Goal: Task Accomplishment & Management: Use online tool/utility

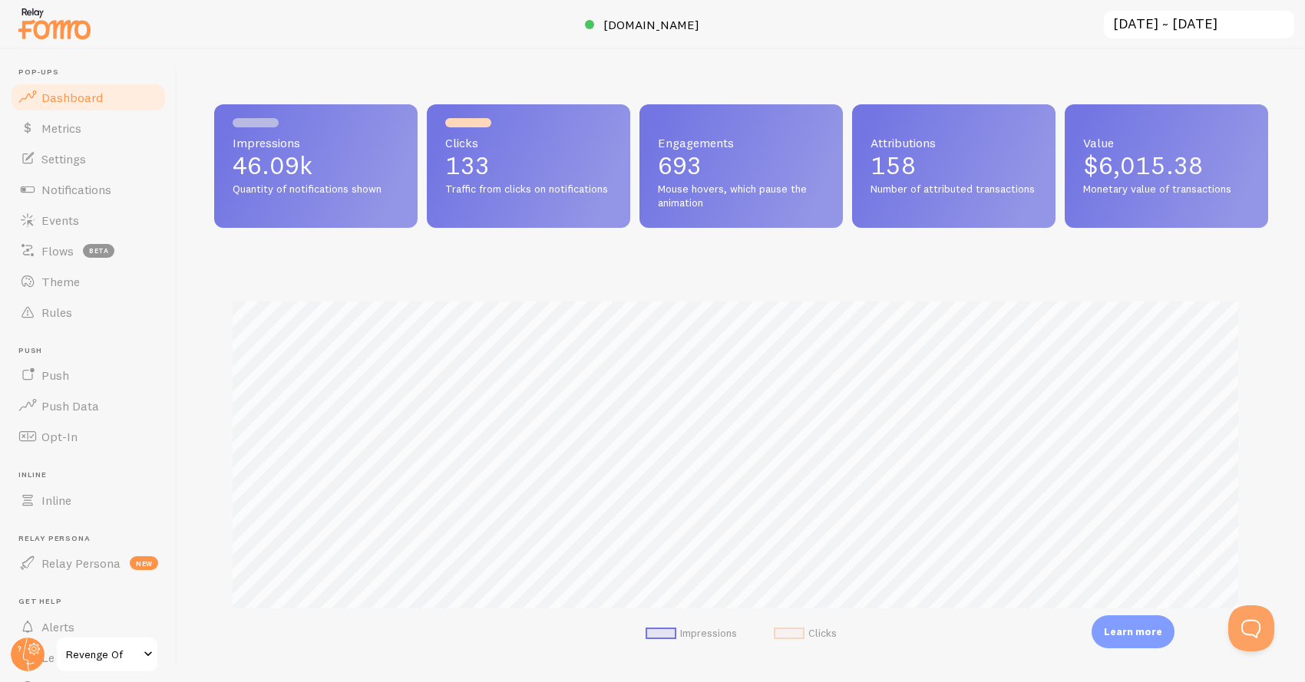
scroll to position [403, 1042]
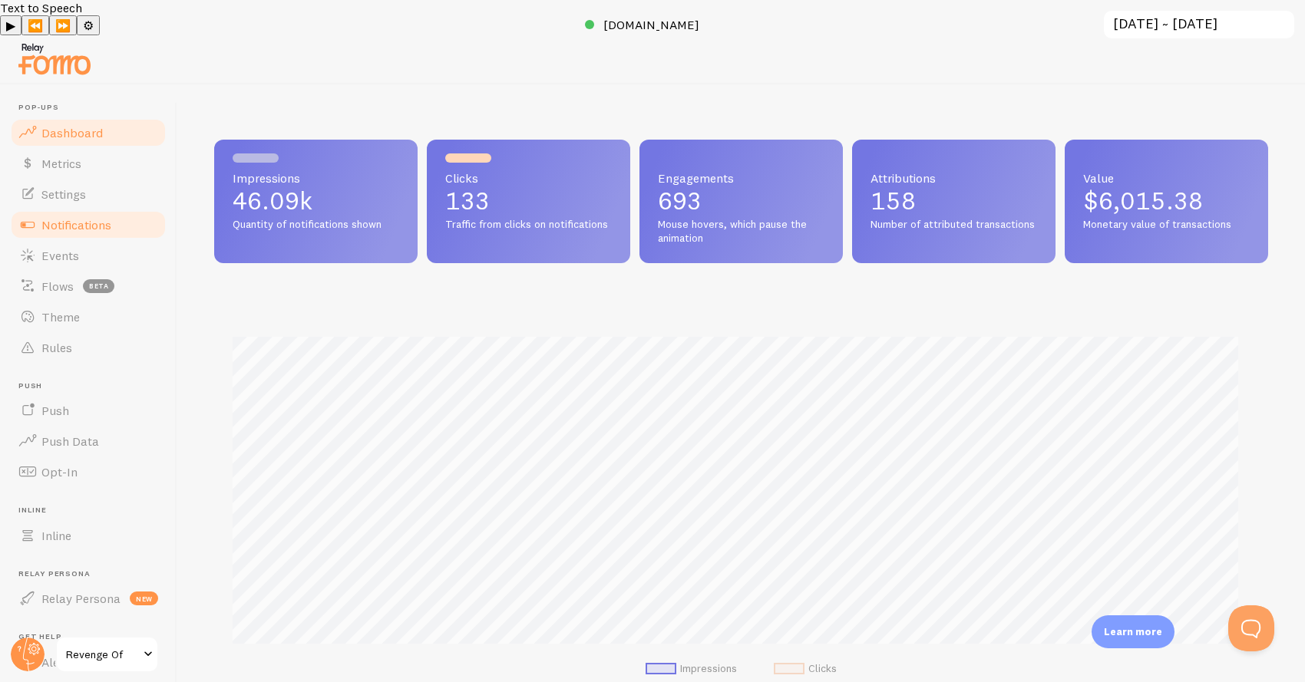
click at [73, 217] on span "Notifications" at bounding box center [76, 224] width 70 height 15
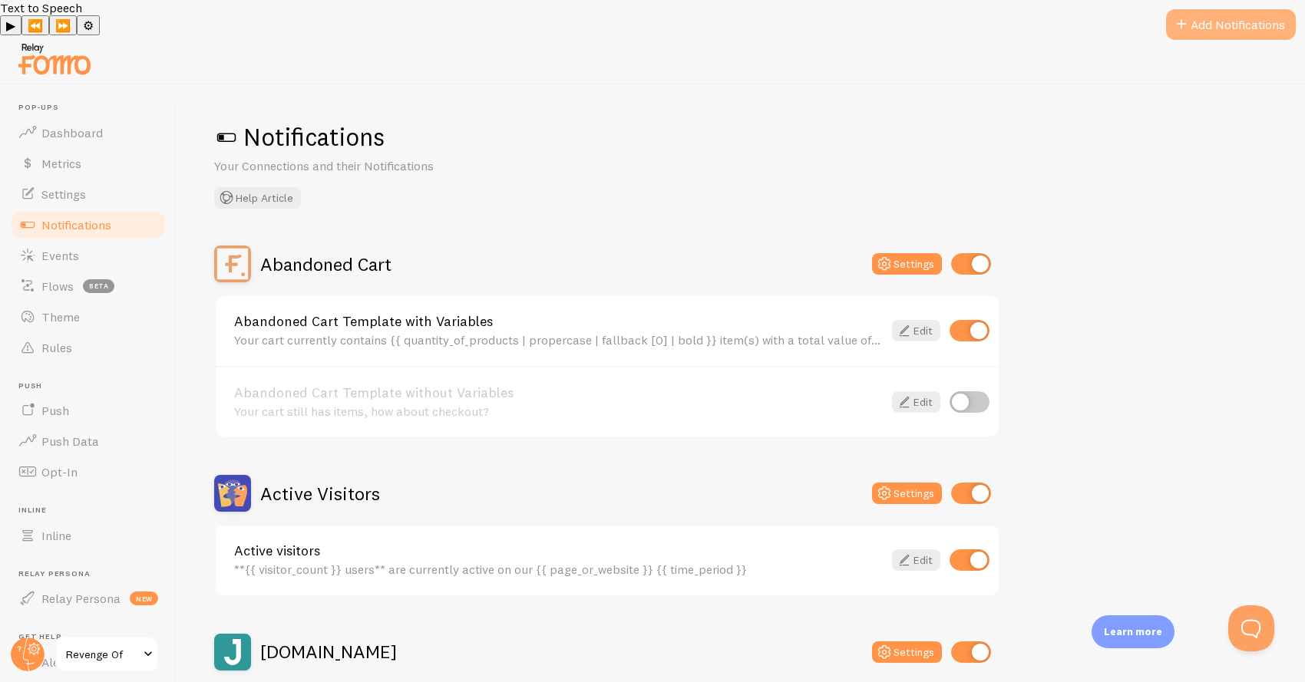
click at [1237, 28] on button "Add Notifications" at bounding box center [1231, 24] width 130 height 31
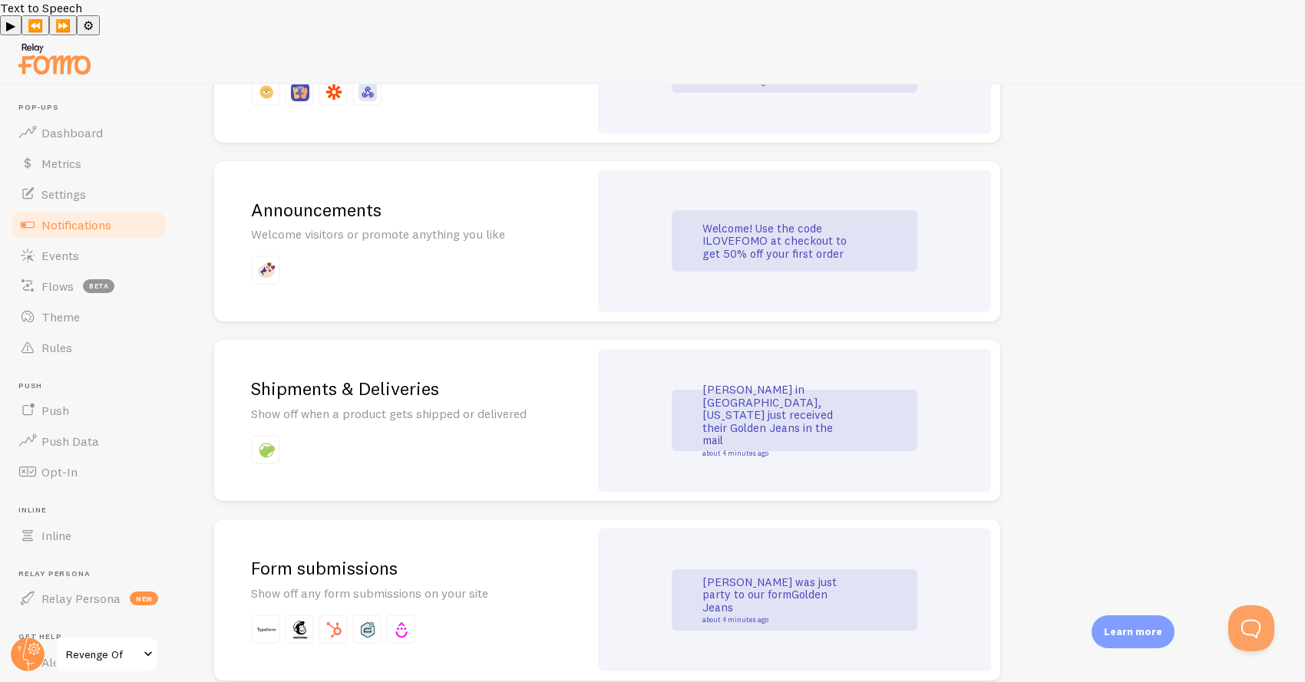
scroll to position [962, 0]
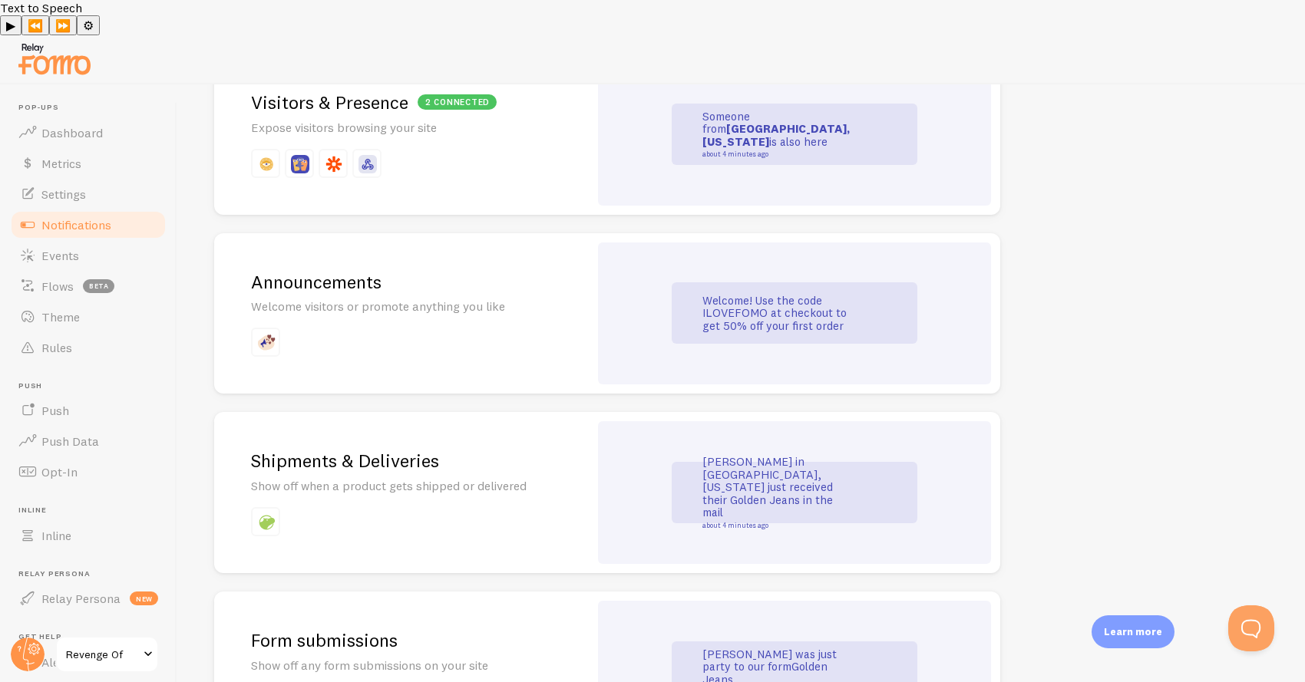
click at [563, 315] on div "Announcements Welcome visitors or promote anything you like" at bounding box center [401, 313] width 375 height 161
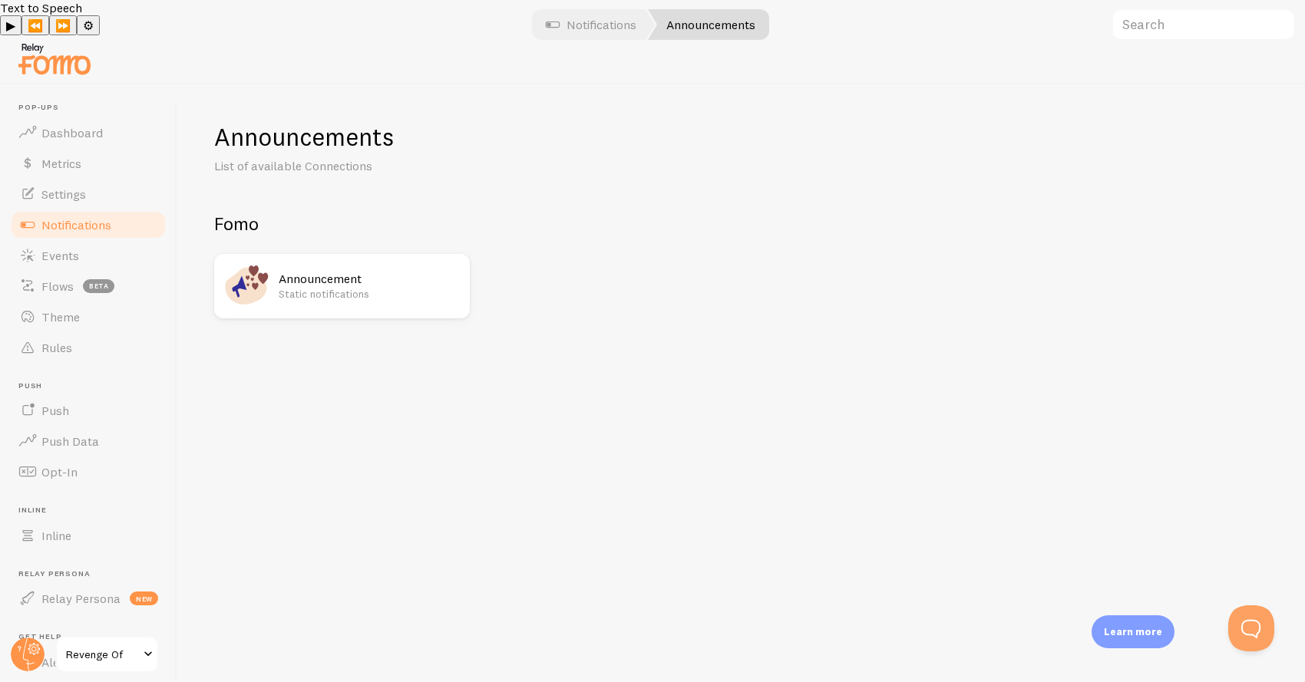
click at [316, 271] on h2 "Announcement" at bounding box center [370, 279] width 182 height 16
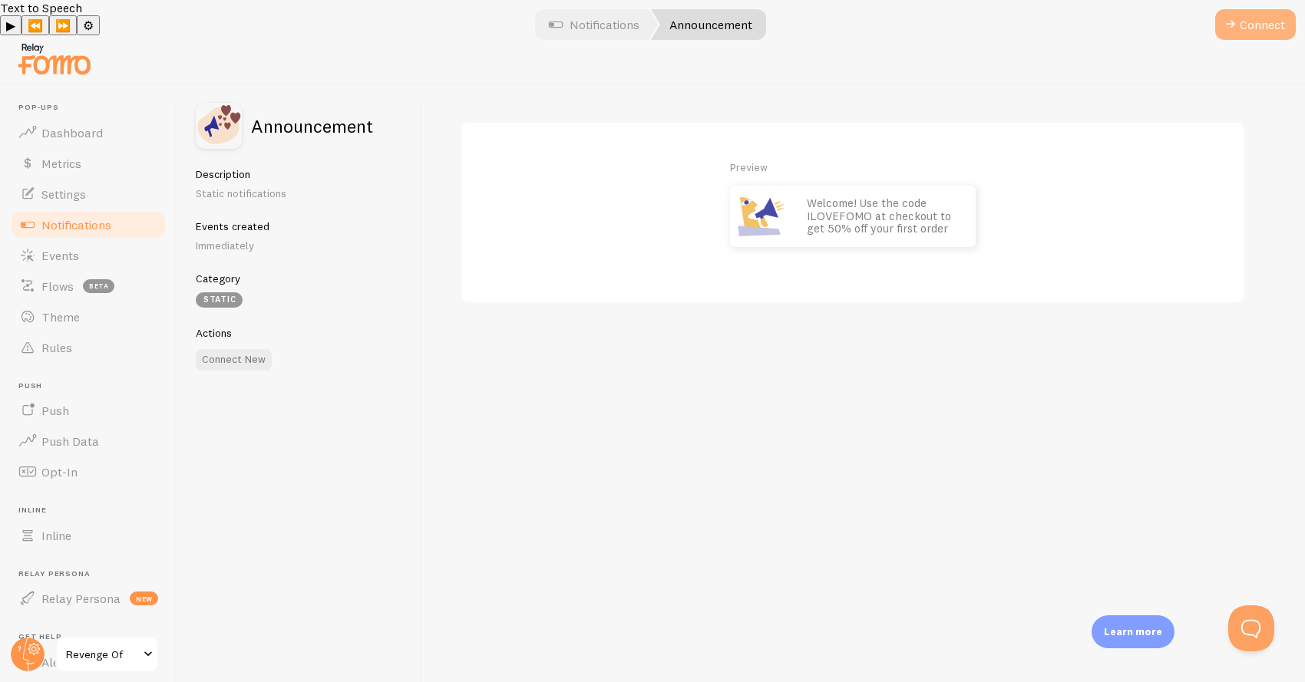
click at [1244, 27] on button "Connect" at bounding box center [1255, 24] width 81 height 31
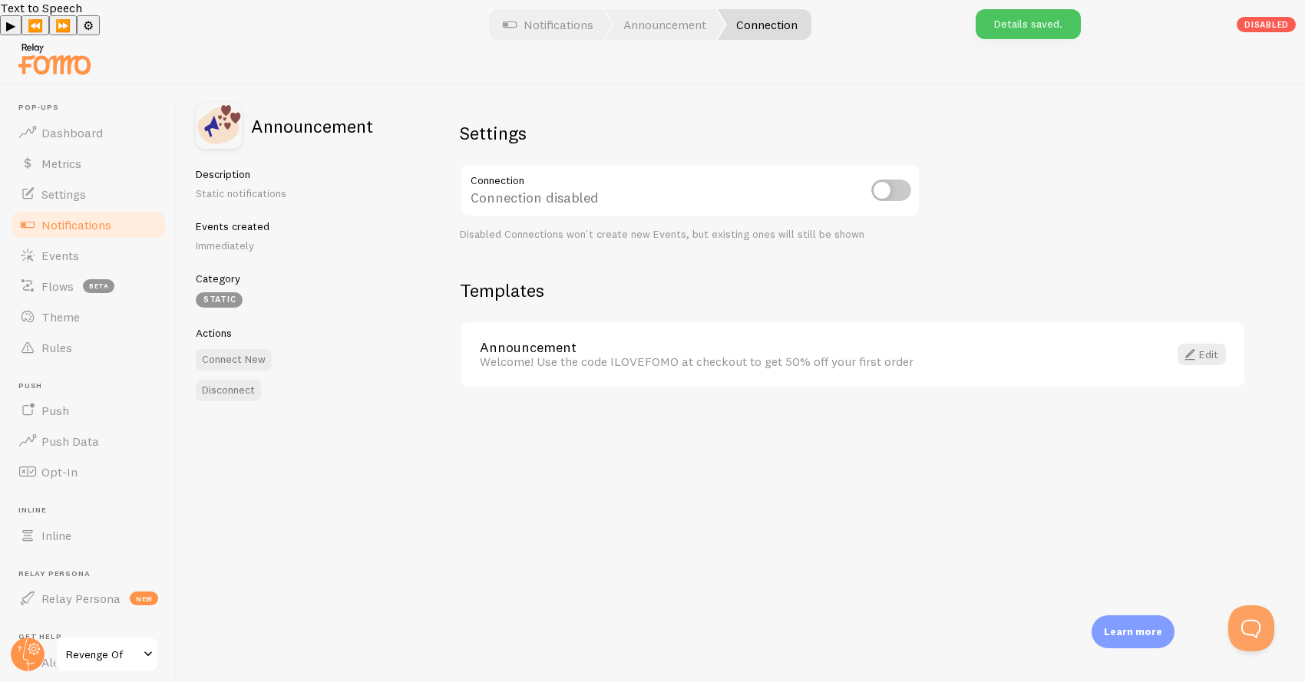
click at [885, 180] on input "checkbox" at bounding box center [891, 190] width 40 height 21
checkbox input "true"
click at [694, 355] on div "Welcome! Use the code ILOVEFOMO at checkout to get 50% off your first order" at bounding box center [815, 362] width 670 height 14
click at [1181, 345] on span at bounding box center [1190, 354] width 18 height 18
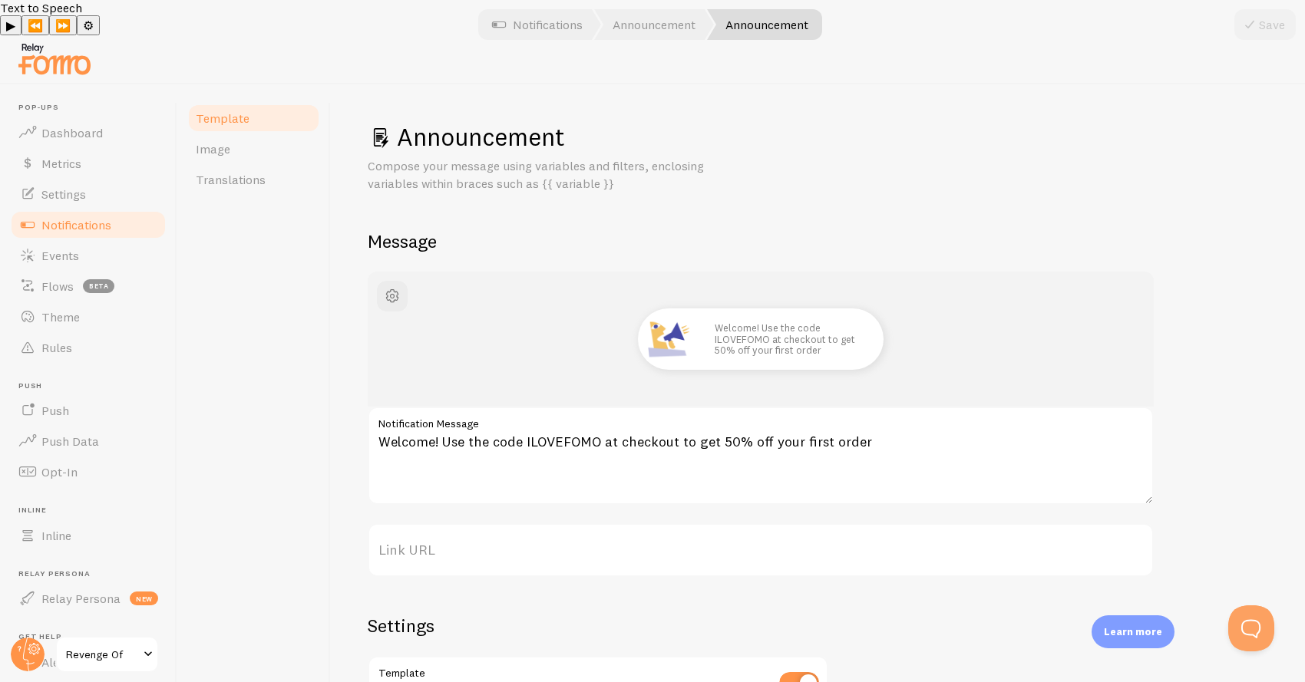
click at [474, 407] on label "Notification Message" at bounding box center [761, 420] width 786 height 26
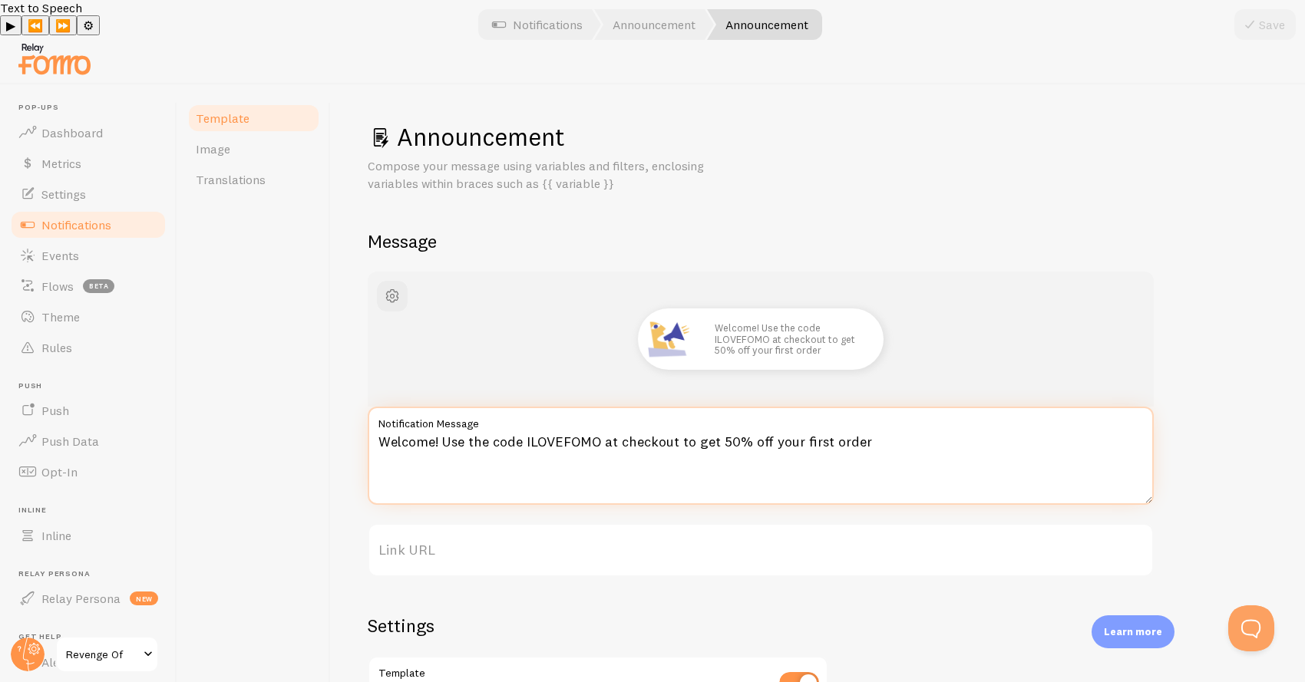
click at [474, 407] on textarea "Welcome! Use the code ILOVEFOMO at checkout to get 50% off your first order" at bounding box center [761, 456] width 786 height 98
drag, startPoint x: 382, startPoint y: 407, endPoint x: 971, endPoint y: 411, distance: 589.6
click at [971, 411] on textarea "Welcome! Use the code ILOVEFOMO at checkout to get 50% off your first order" at bounding box center [761, 456] width 786 height 98
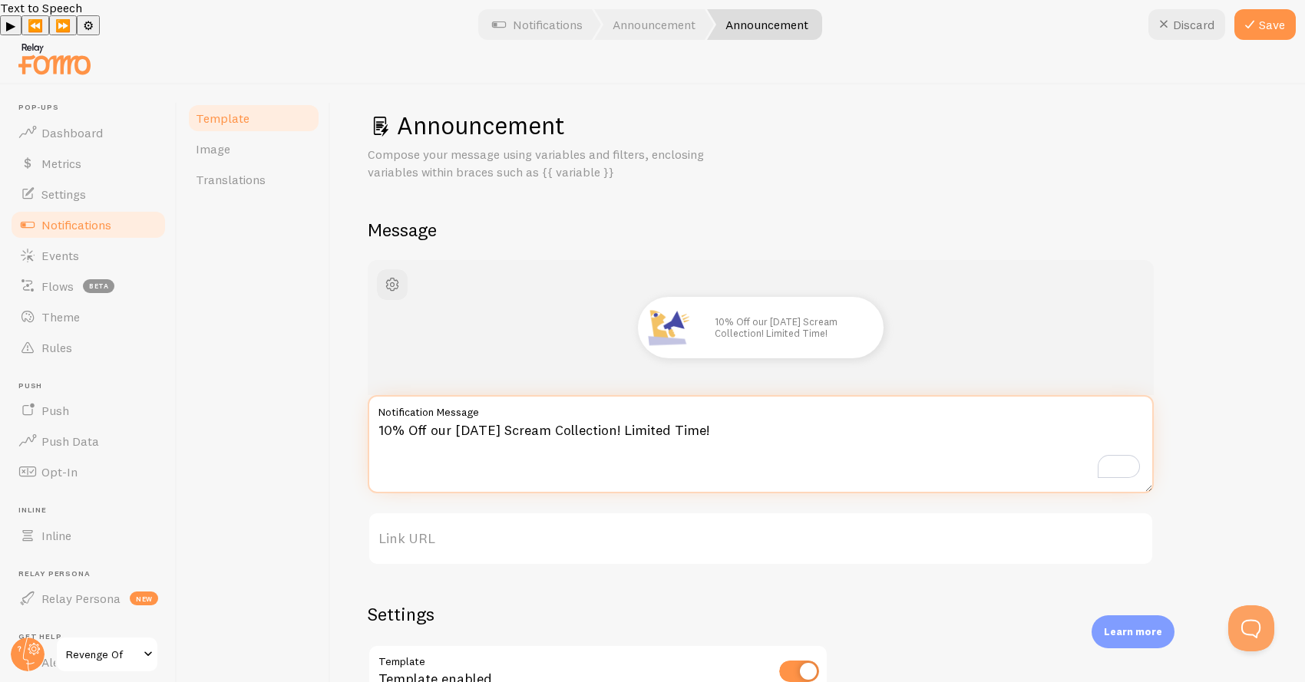
scroll to position [121, 0]
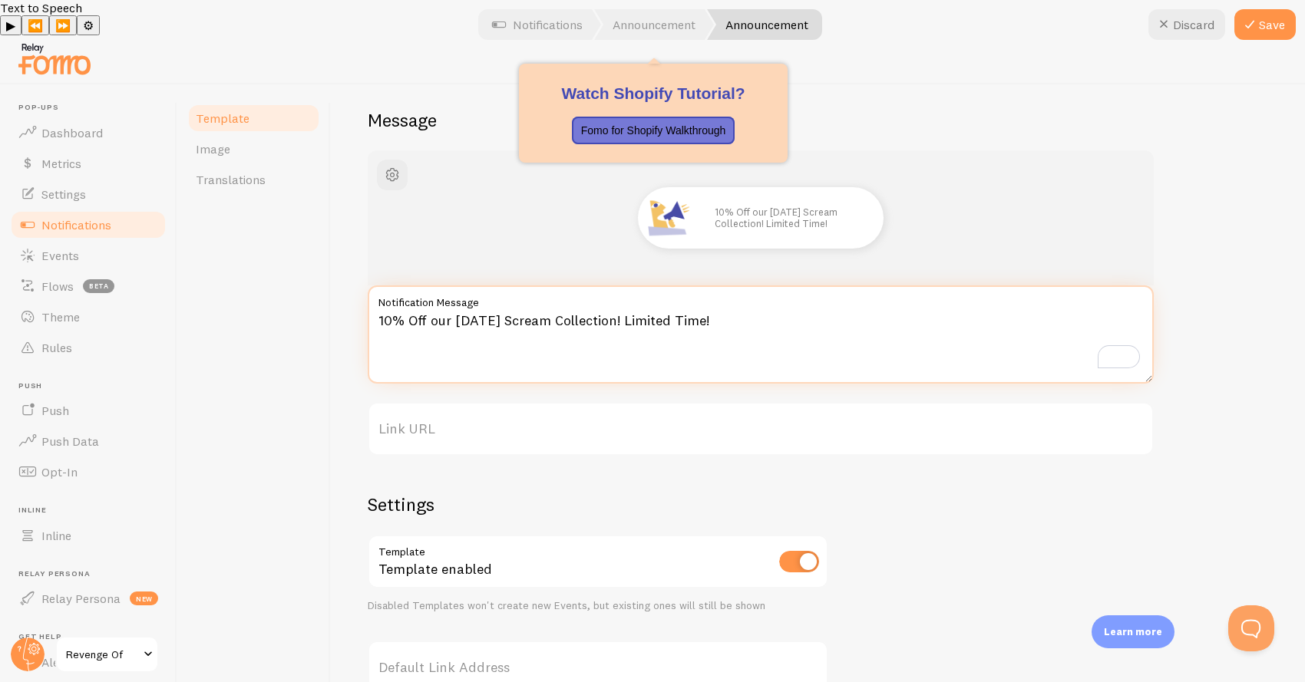
type textarea "10% Off our Midsummer Scream Collection! Limited Time!"
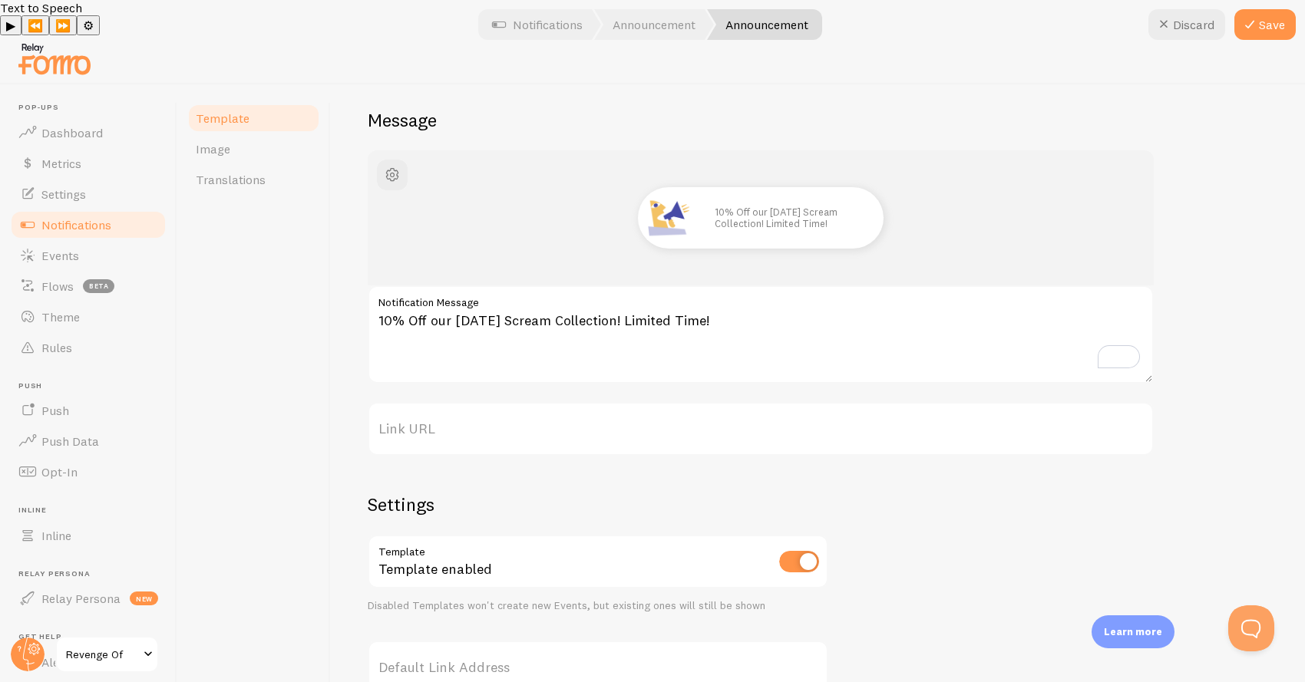
click at [506, 402] on label "Link URL" at bounding box center [761, 429] width 786 height 54
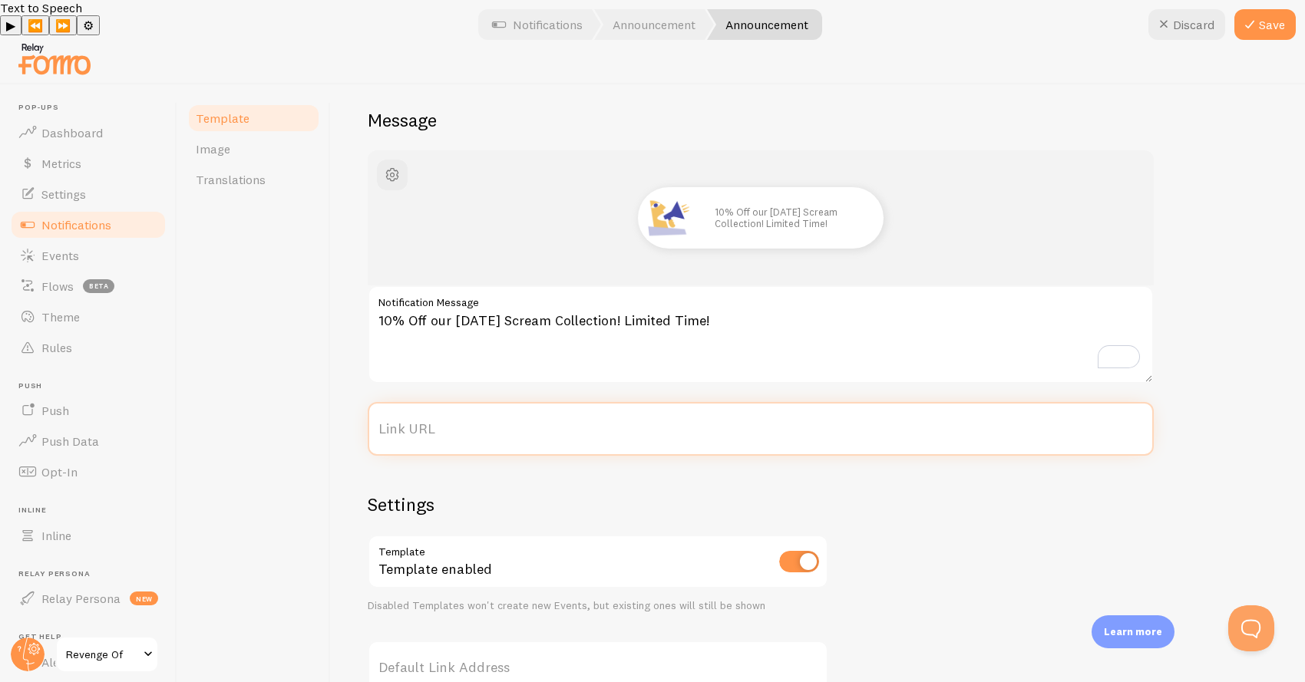
click at [506, 402] on input "Link URL" at bounding box center [761, 429] width 786 height 54
paste input "https://revengeof.com/collections/midsummer-2025"
type input "https://revengeof.com/collections/midsummer-2025"
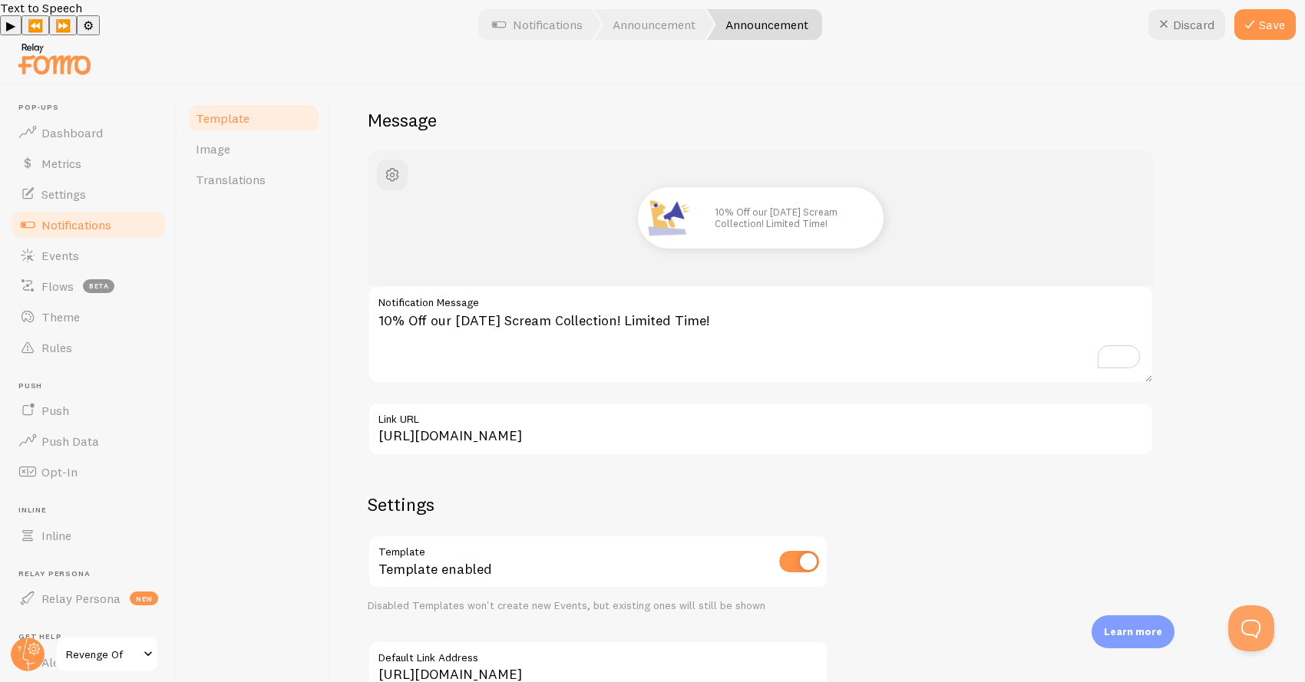
click at [946, 466] on div "10% Off our Midsummer Scream Collection! Limited Time! 10% Off our Midsummer Sc…" at bounding box center [818, 446] width 900 height 593
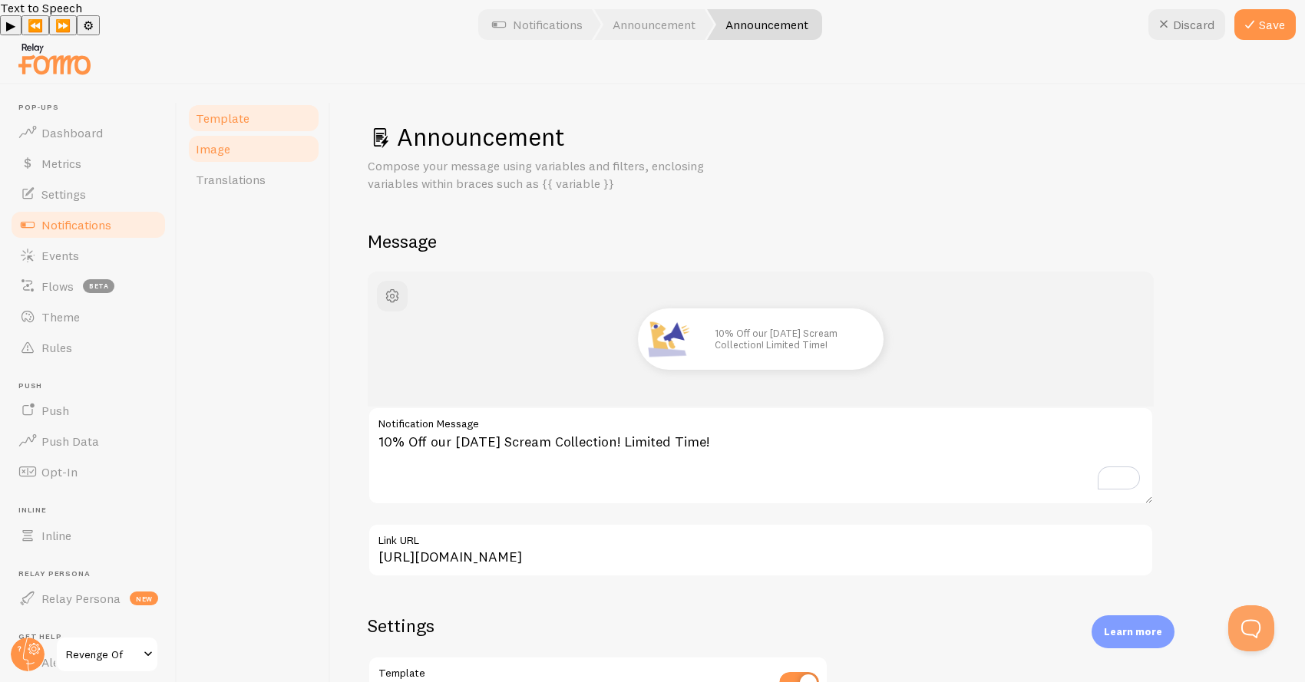
click at [248, 134] on link "Image" at bounding box center [254, 149] width 134 height 31
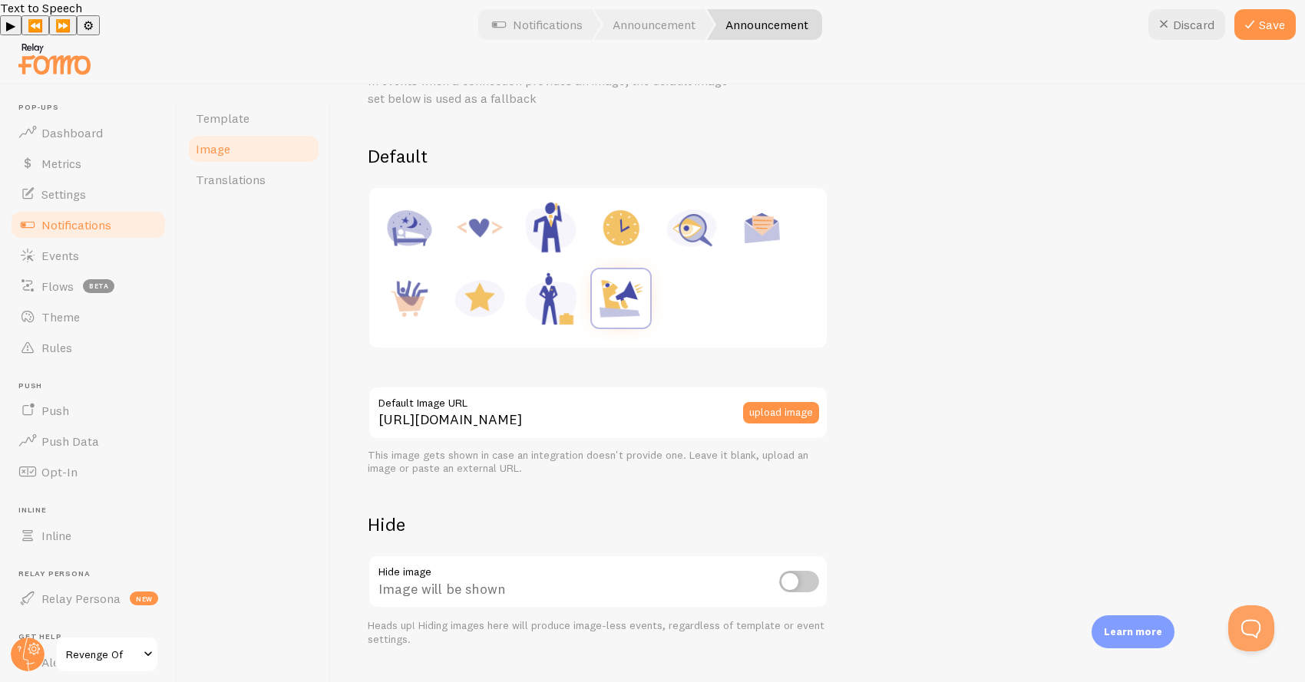
scroll to position [88, 0]
click at [807, 569] on input "checkbox" at bounding box center [799, 579] width 40 height 21
checkbox input "true"
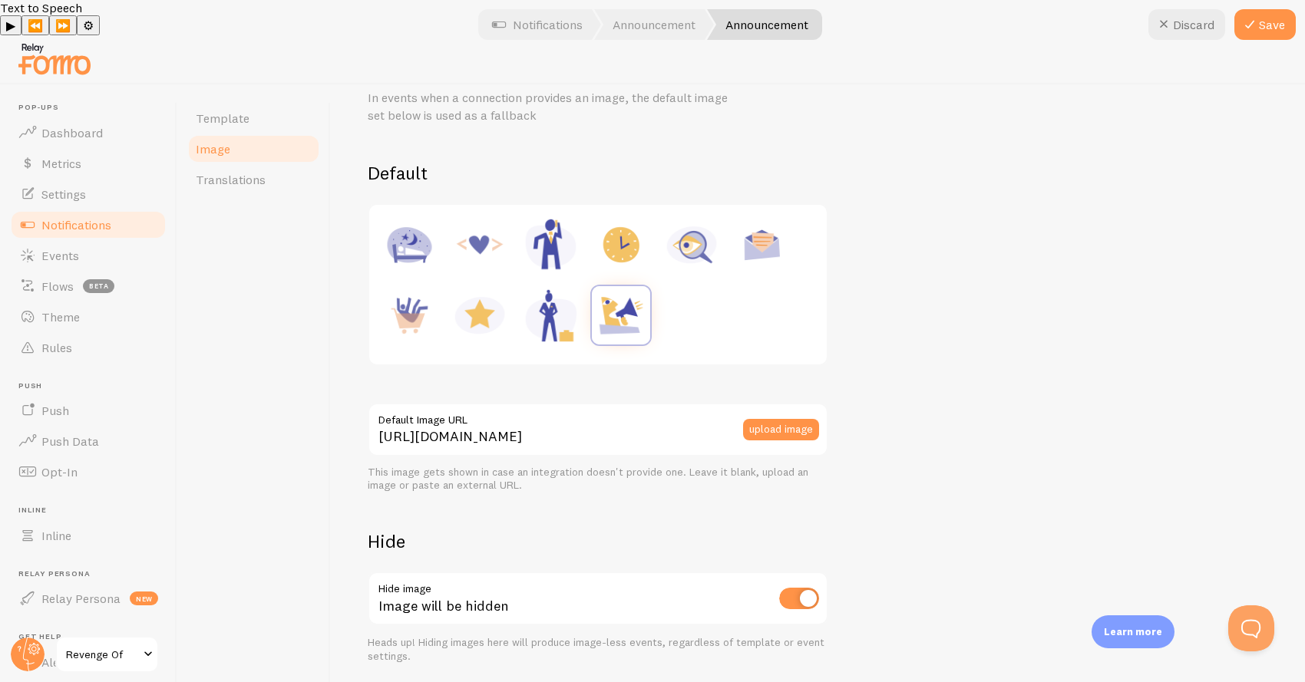
scroll to position [0, 0]
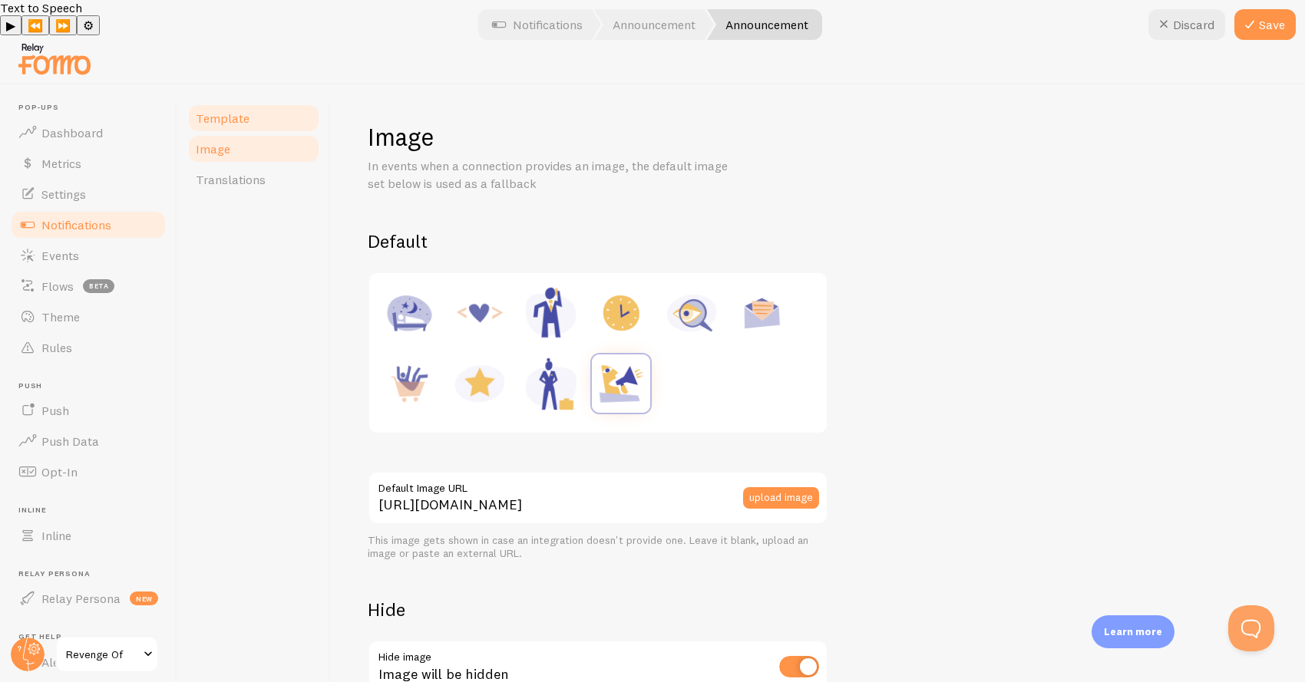
click at [257, 103] on link "Template" at bounding box center [254, 118] width 134 height 31
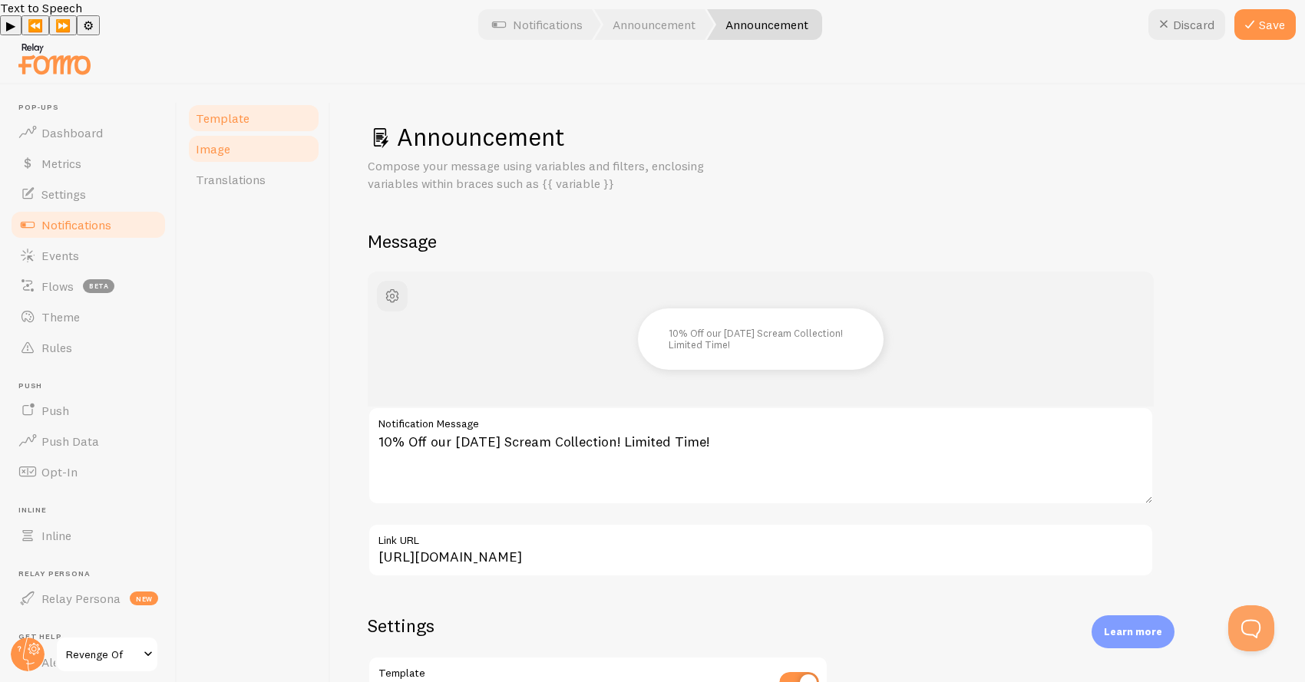
click at [252, 134] on link "Image" at bounding box center [254, 149] width 134 height 31
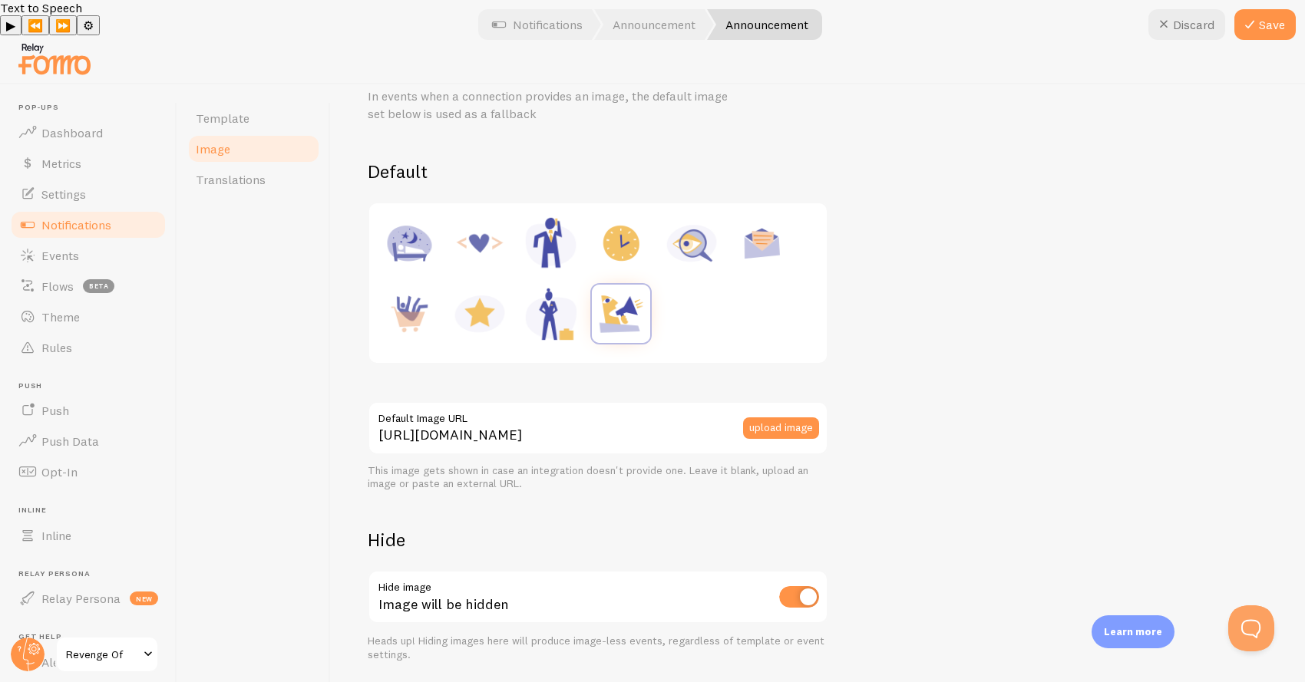
scroll to position [88, 0]
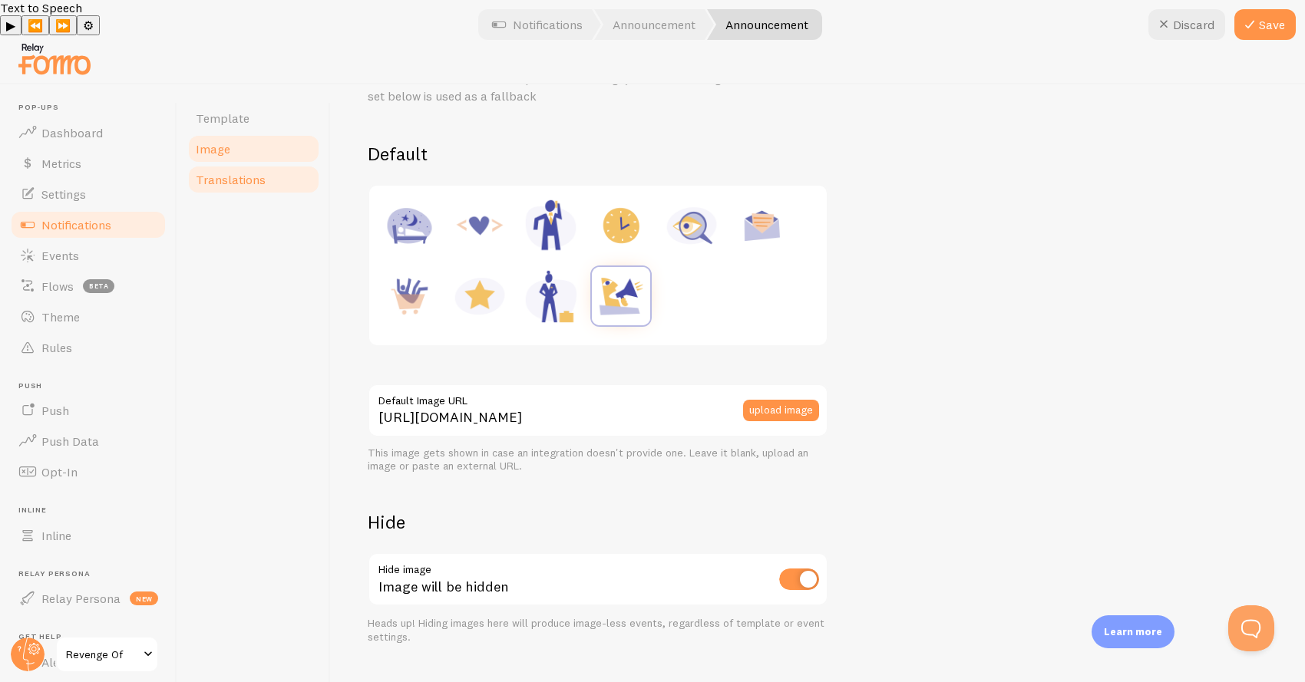
click at [236, 164] on link "Translations" at bounding box center [254, 179] width 134 height 31
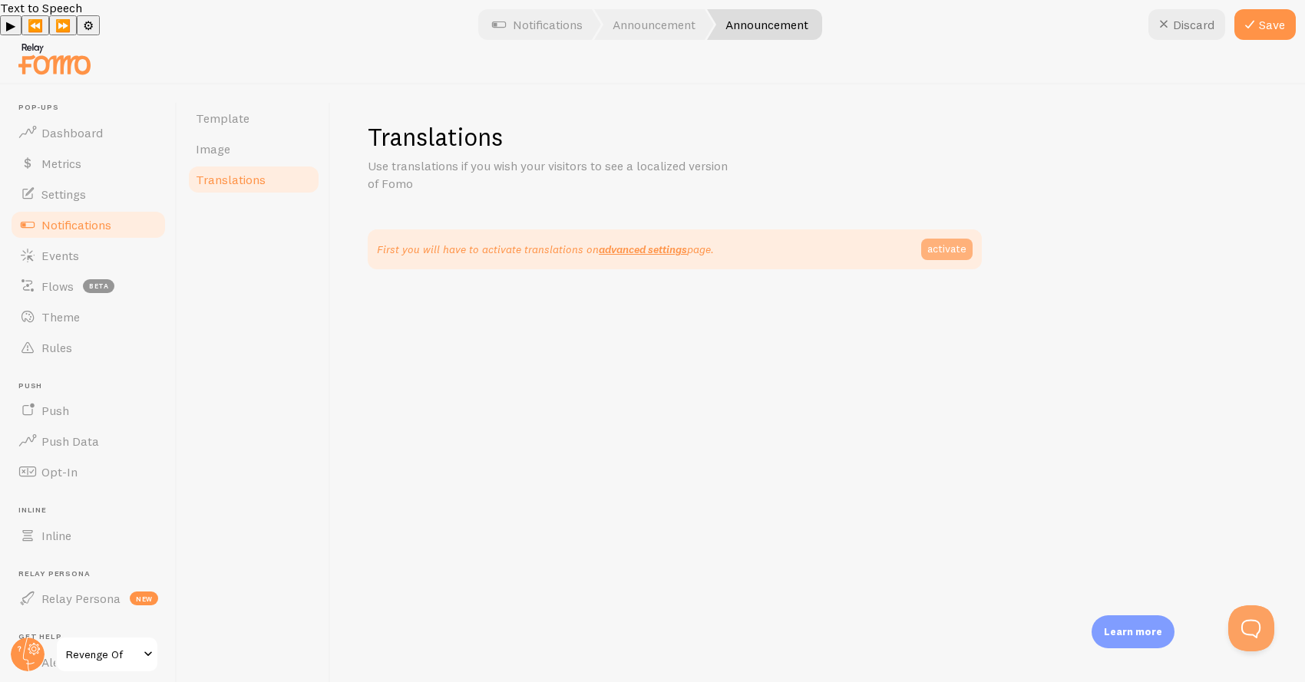
click at [948, 239] on link "activate" at bounding box center [946, 249] width 51 height 21
click at [243, 111] on span "Template" at bounding box center [223, 118] width 54 height 15
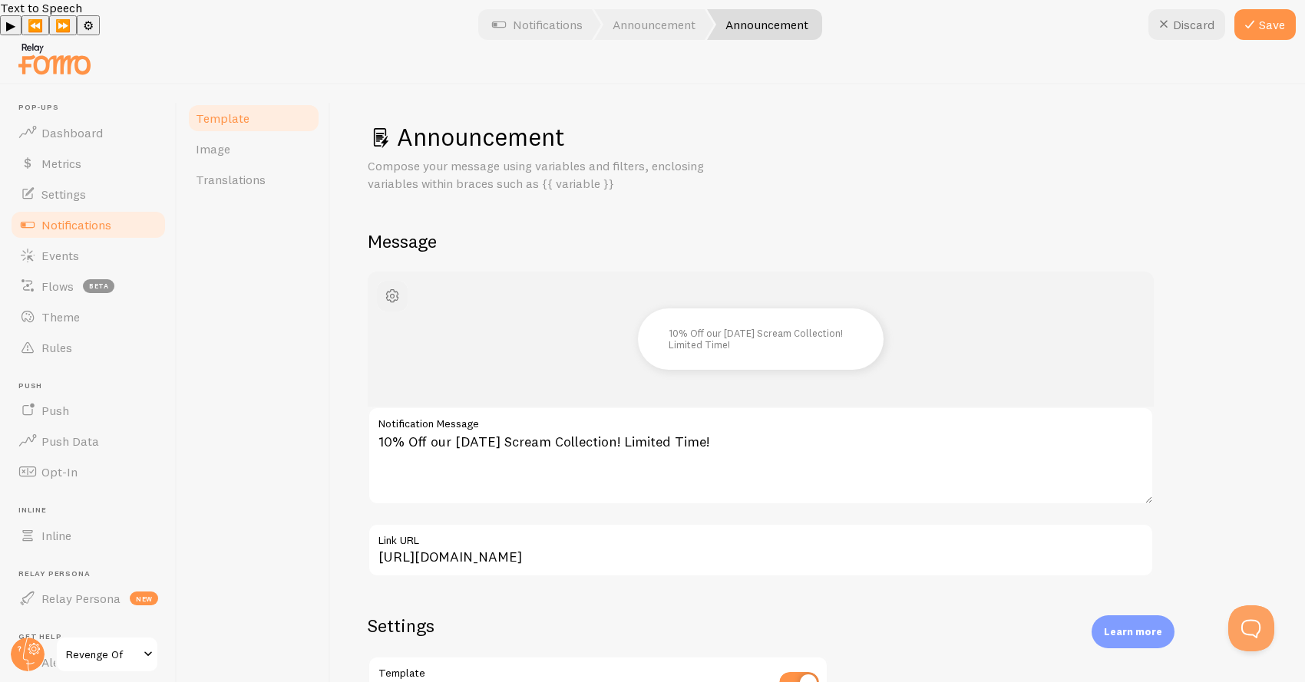
click at [390, 287] on span "button" at bounding box center [392, 296] width 18 height 18
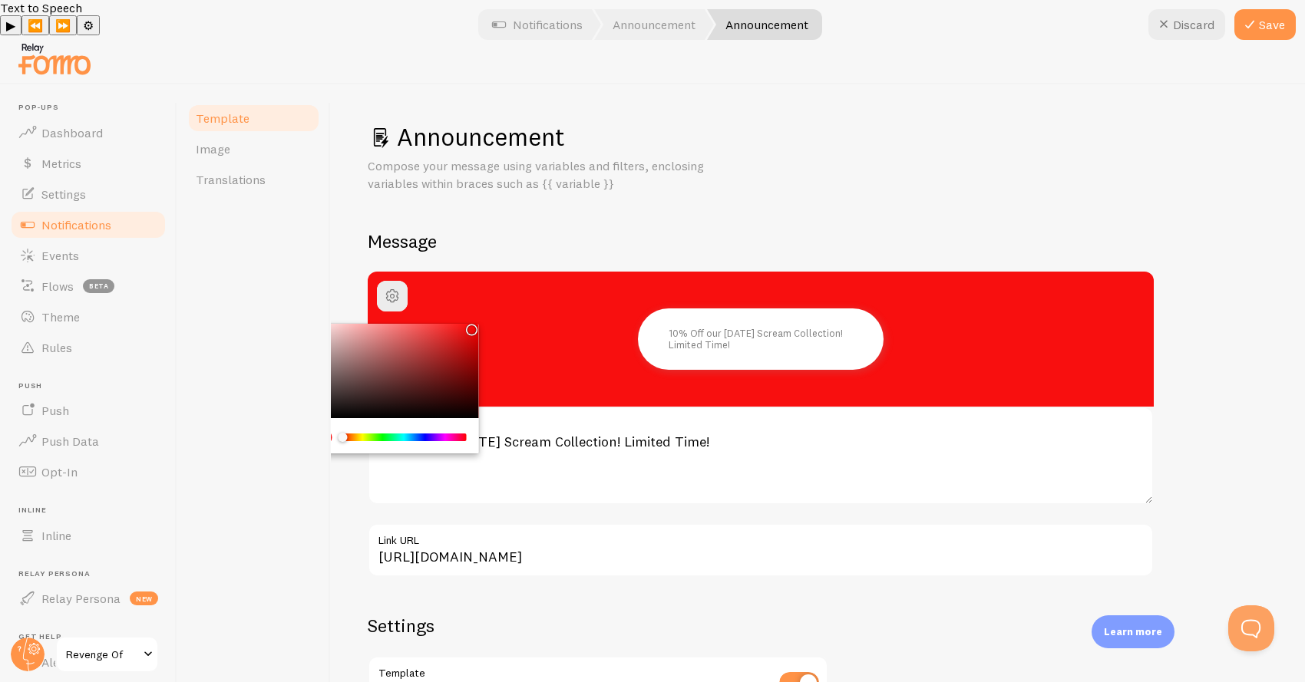
drag, startPoint x: 426, startPoint y: 293, endPoint x: 469, endPoint y: 291, distance: 43.0
click at [469, 324] on div "Chrome color picker" at bounding box center [392, 371] width 173 height 95
click at [394, 287] on span "button" at bounding box center [392, 296] width 18 height 18
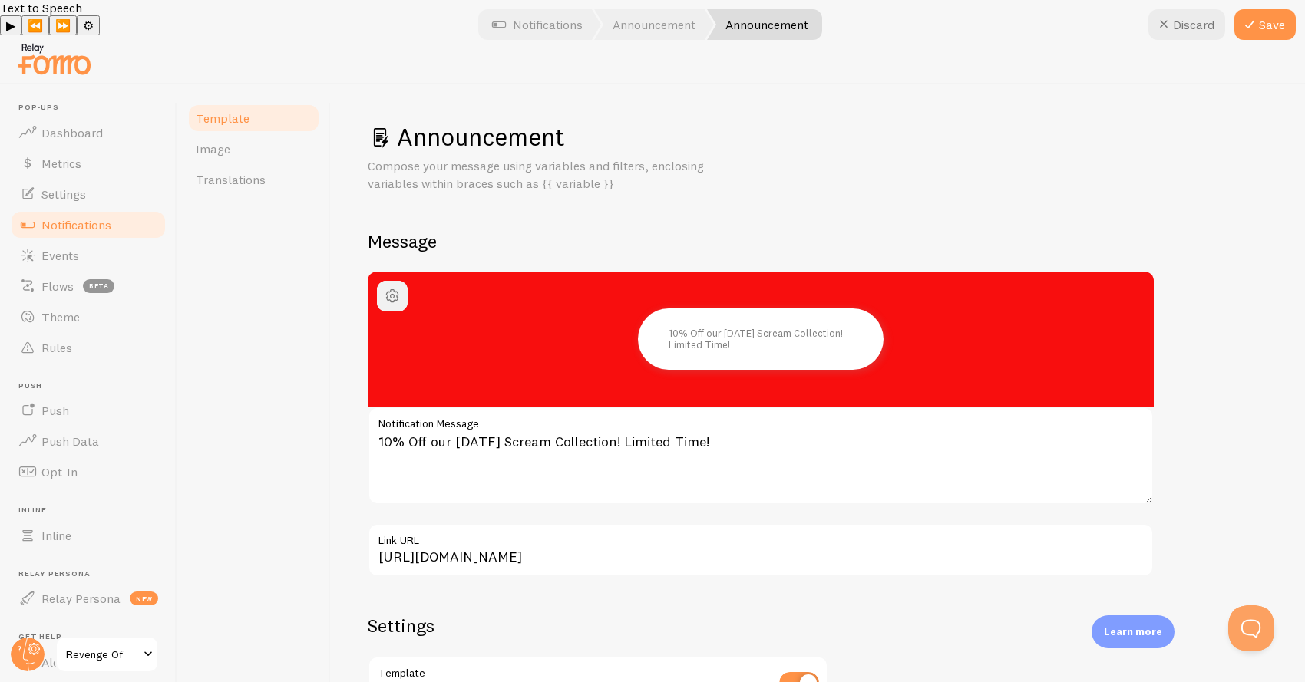
click at [393, 287] on span "button" at bounding box center [392, 296] width 18 height 18
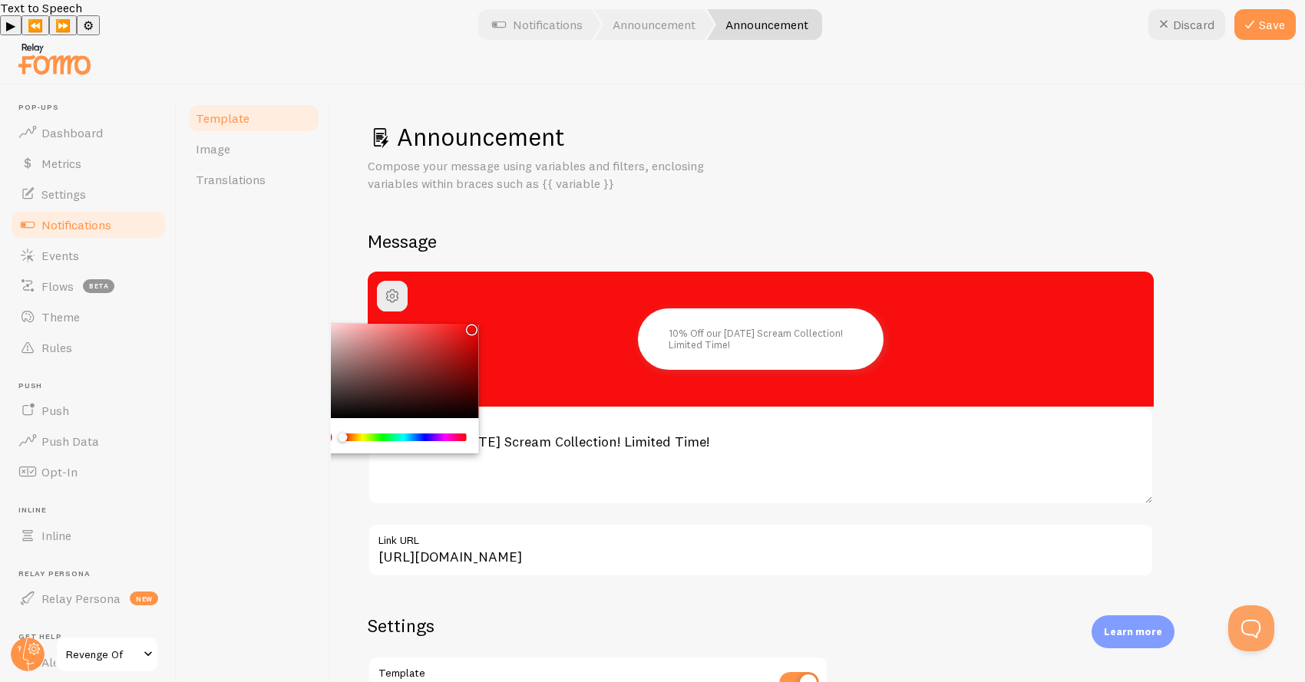
click at [679, 230] on div "Announcement Compose your message using variables and filters, enclosing variab…" at bounding box center [818, 493] width 900 height 744
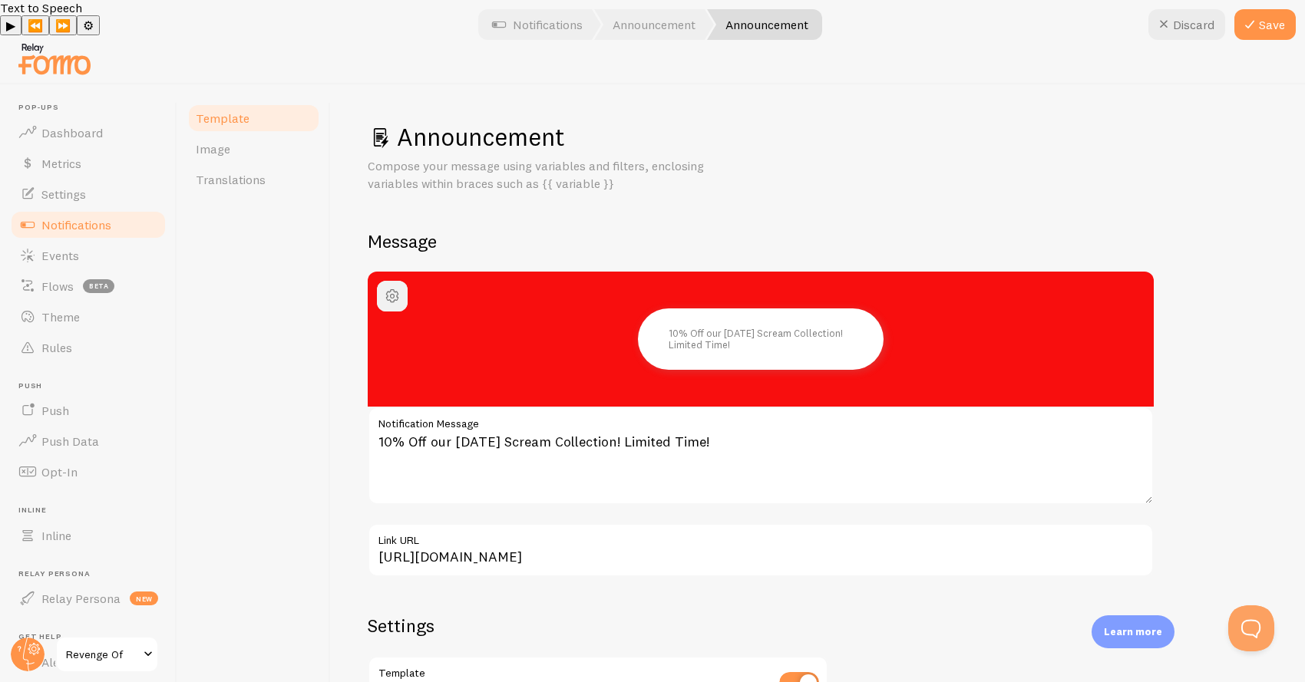
click at [390, 287] on span "button" at bounding box center [392, 296] width 18 height 18
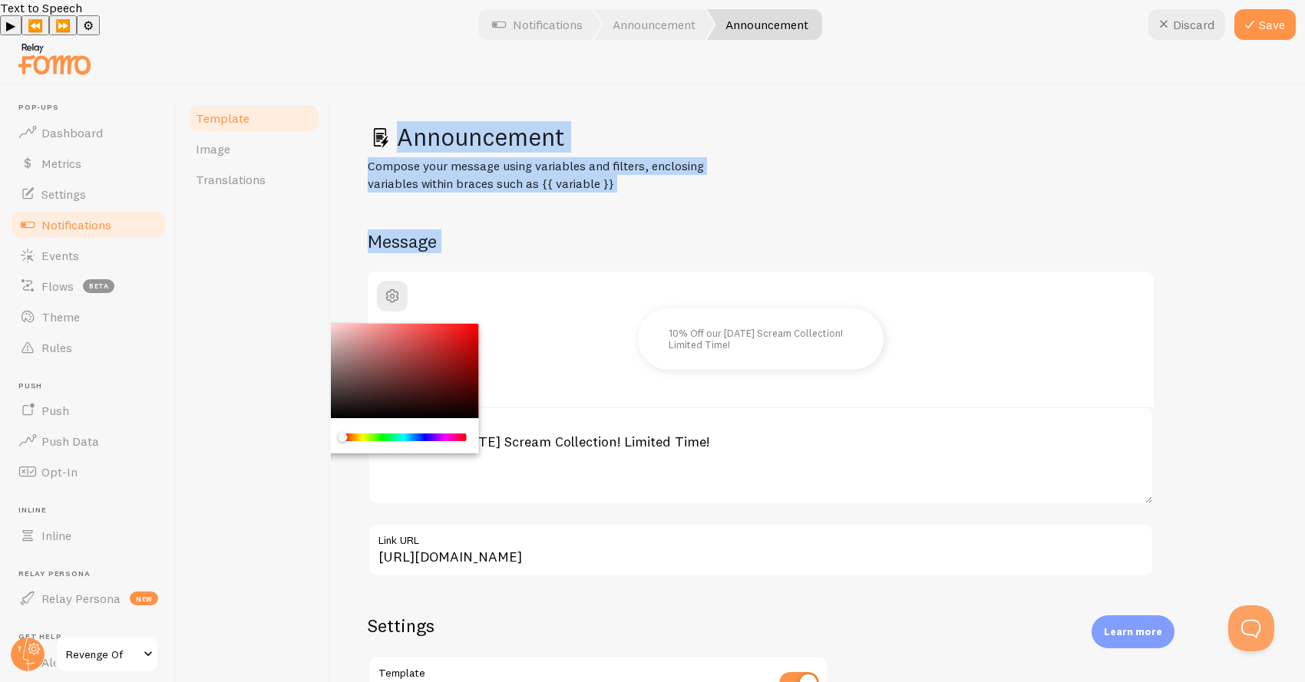
drag, startPoint x: 376, startPoint y: 345, endPoint x: 285, endPoint y: 257, distance: 126.5
click at [285, 257] on div "Template Image Translations Announcement Compose your message using variables a…" at bounding box center [741, 400] width 1128 height 633
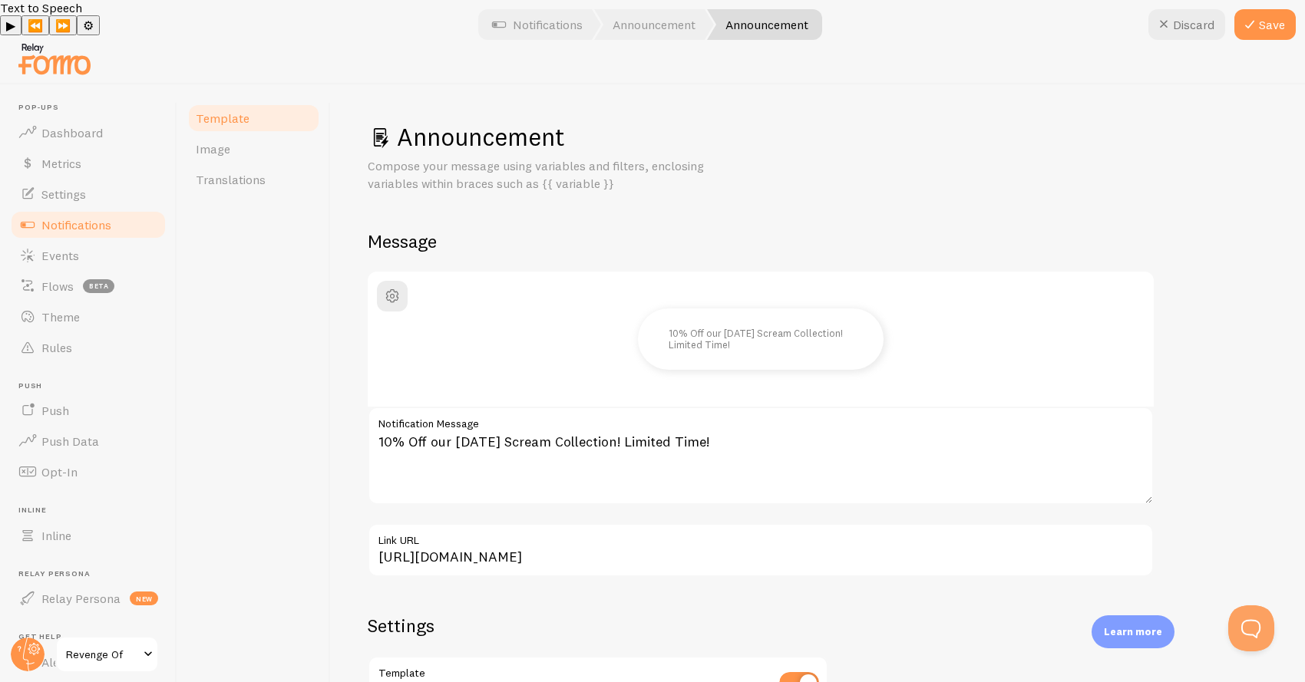
click at [285, 253] on div "Template Image Translations" at bounding box center [254, 400] width 154 height 633
click at [260, 134] on link "Image" at bounding box center [254, 149] width 134 height 31
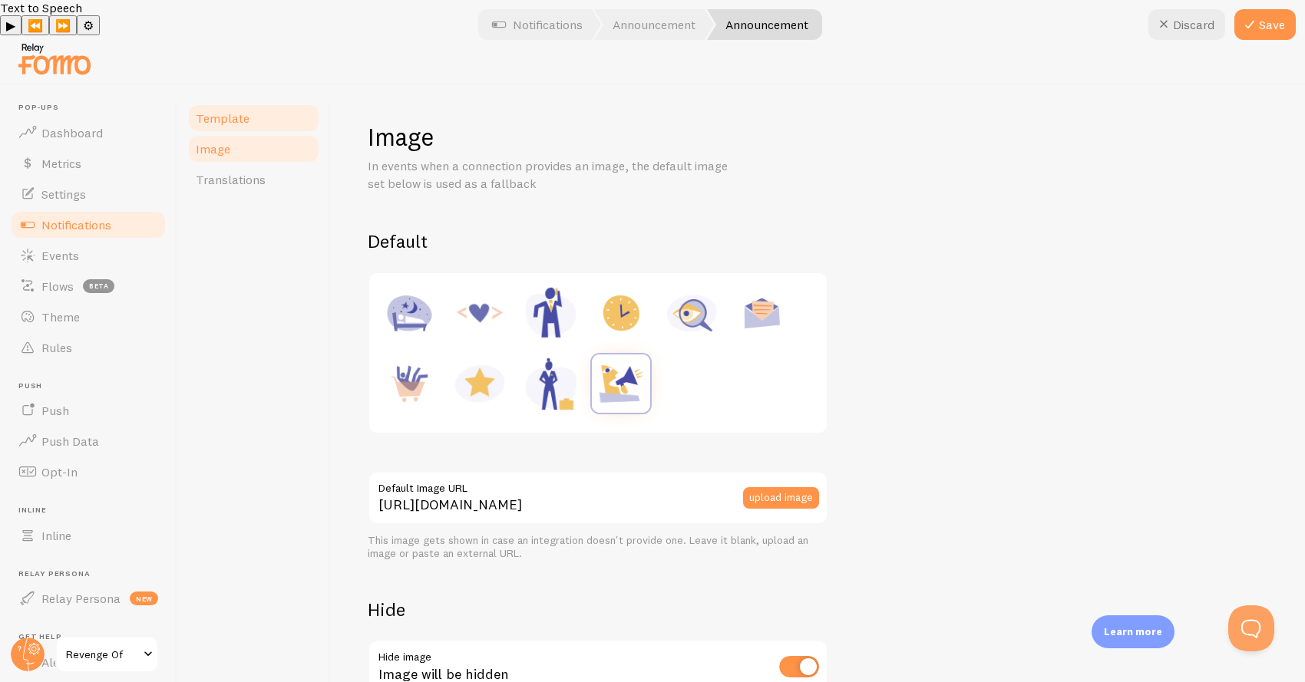
click at [239, 103] on link "Template" at bounding box center [254, 118] width 134 height 31
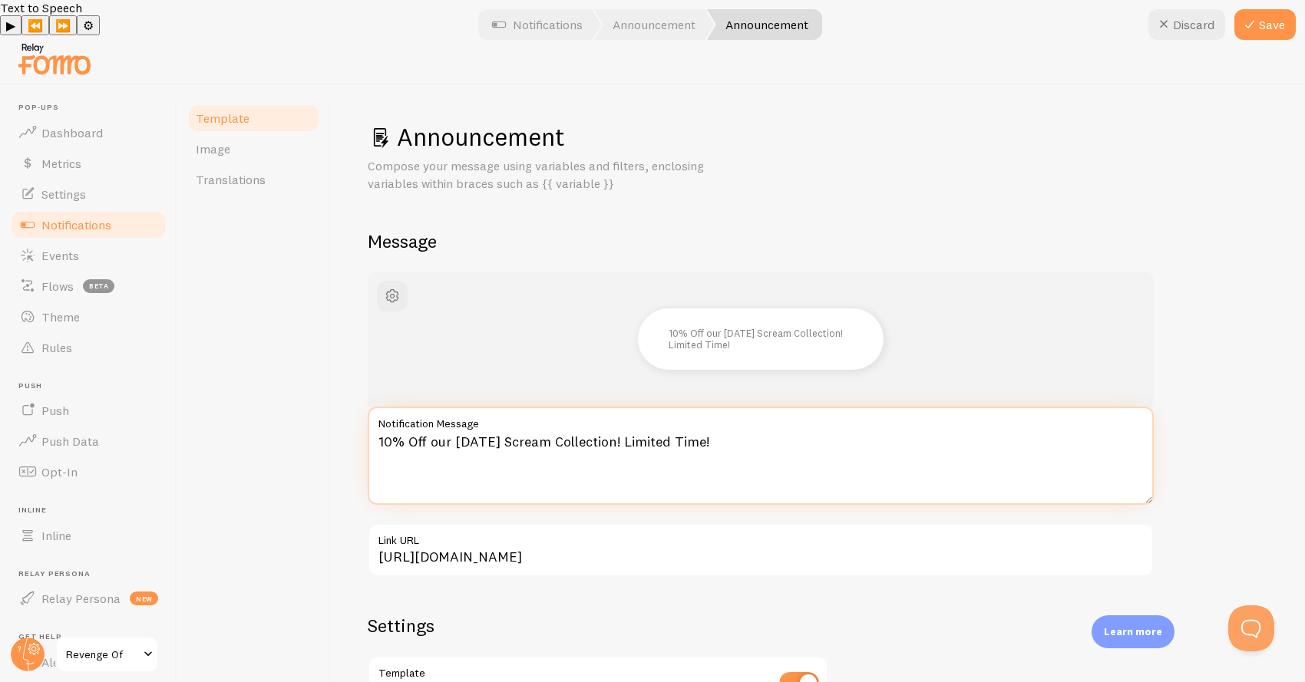
click at [413, 407] on textarea "10% Off our Midsummer Scream Collection! Limited Time!" at bounding box center [761, 456] width 786 height 98
type textarea "SLASH 10% Off our [DATE] Scream Collection! Limited Time!"
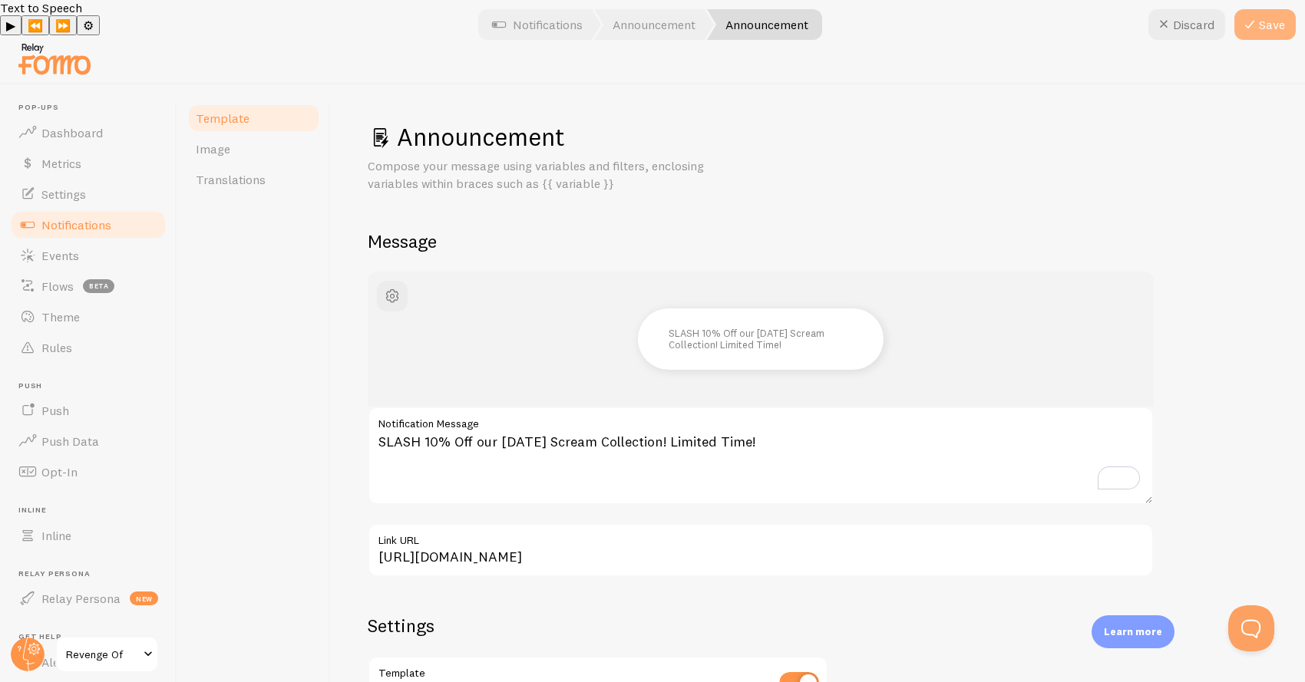
click at [1254, 28] on icon at bounding box center [1249, 24] width 18 height 18
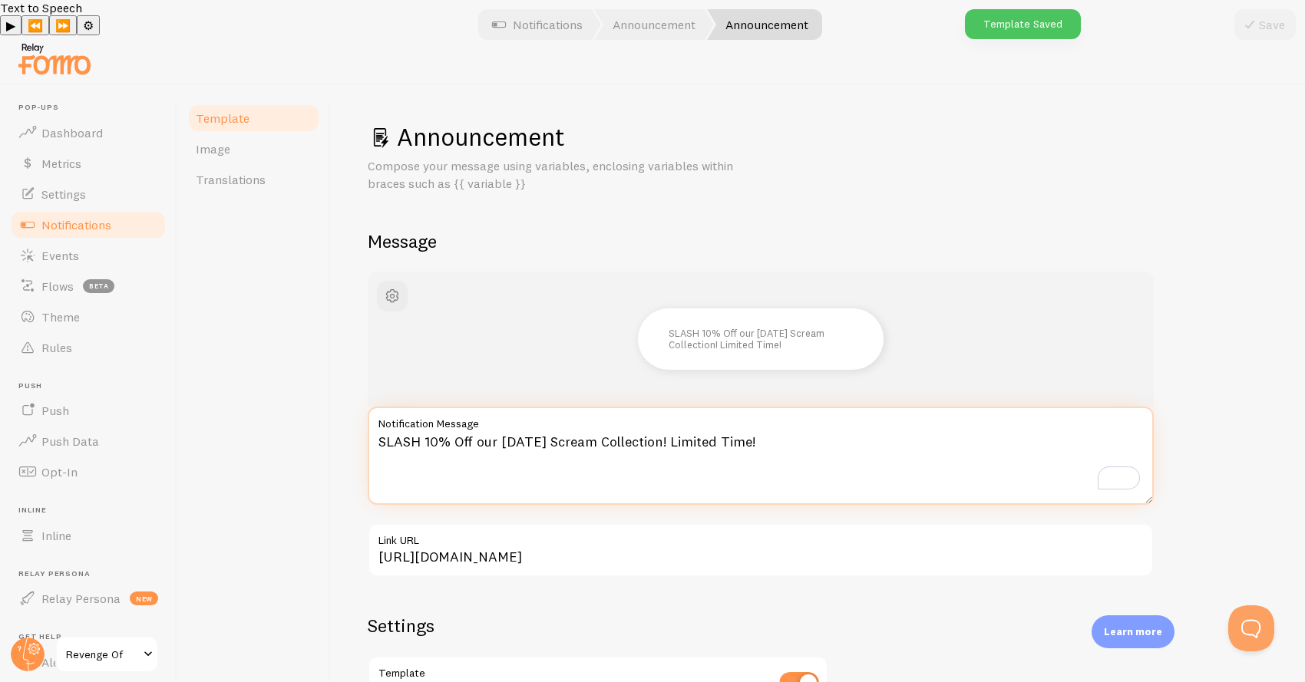
click at [515, 434] on textarea "SLASH 10% Off our [DATE] Scream Collection! Limited Time!" at bounding box center [761, 456] width 786 height 98
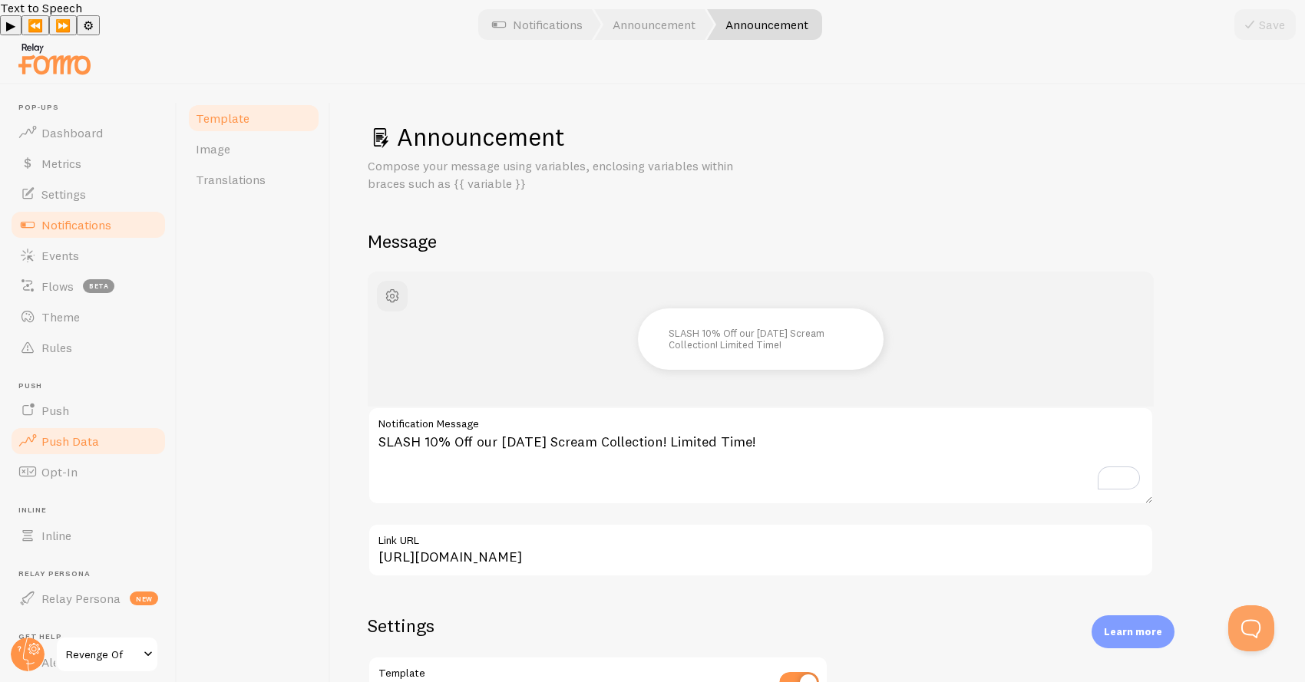
click at [92, 434] on span "Push Data" at bounding box center [70, 441] width 58 height 15
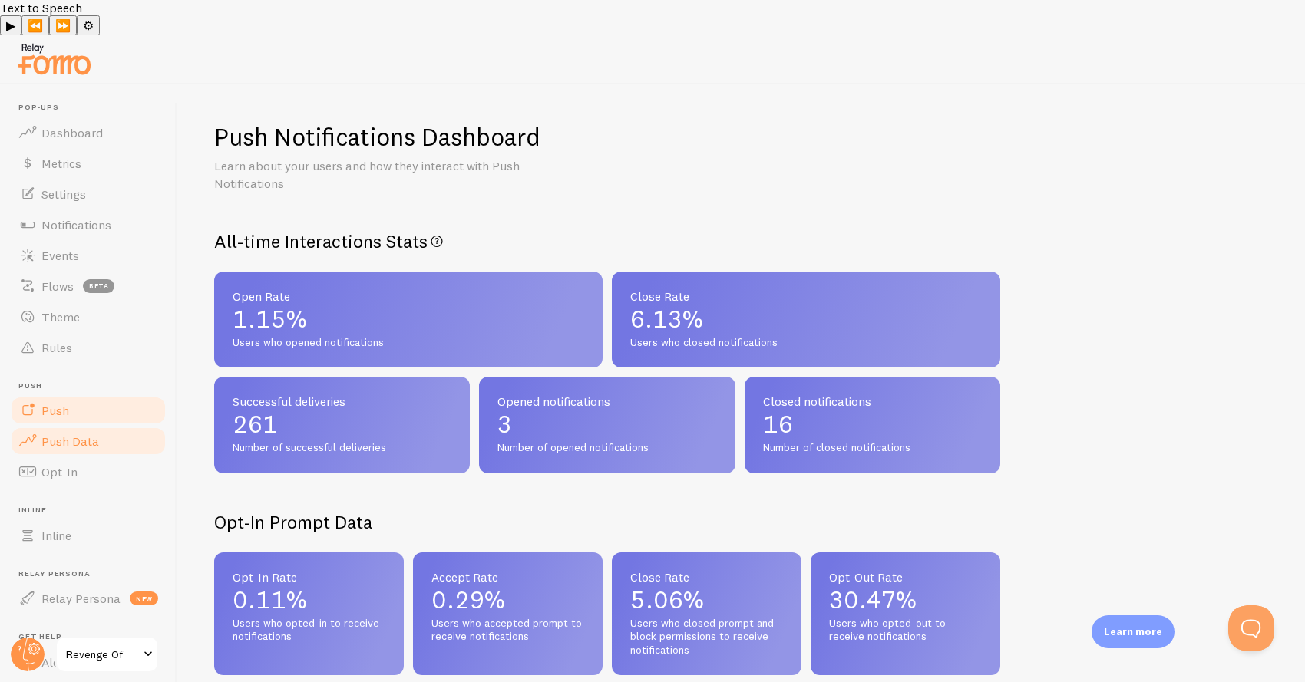
click at [83, 395] on link "Push" at bounding box center [88, 410] width 158 height 31
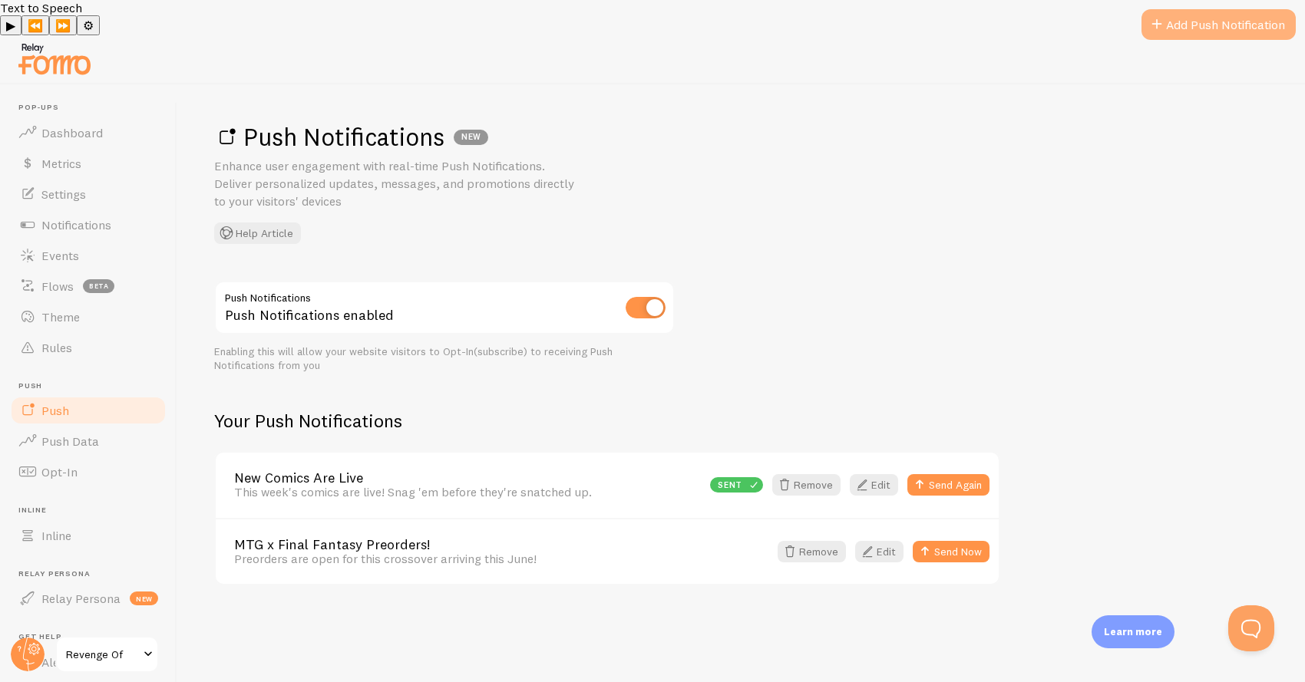
click at [1258, 35] on link "Add Push Notification" at bounding box center [1218, 24] width 154 height 31
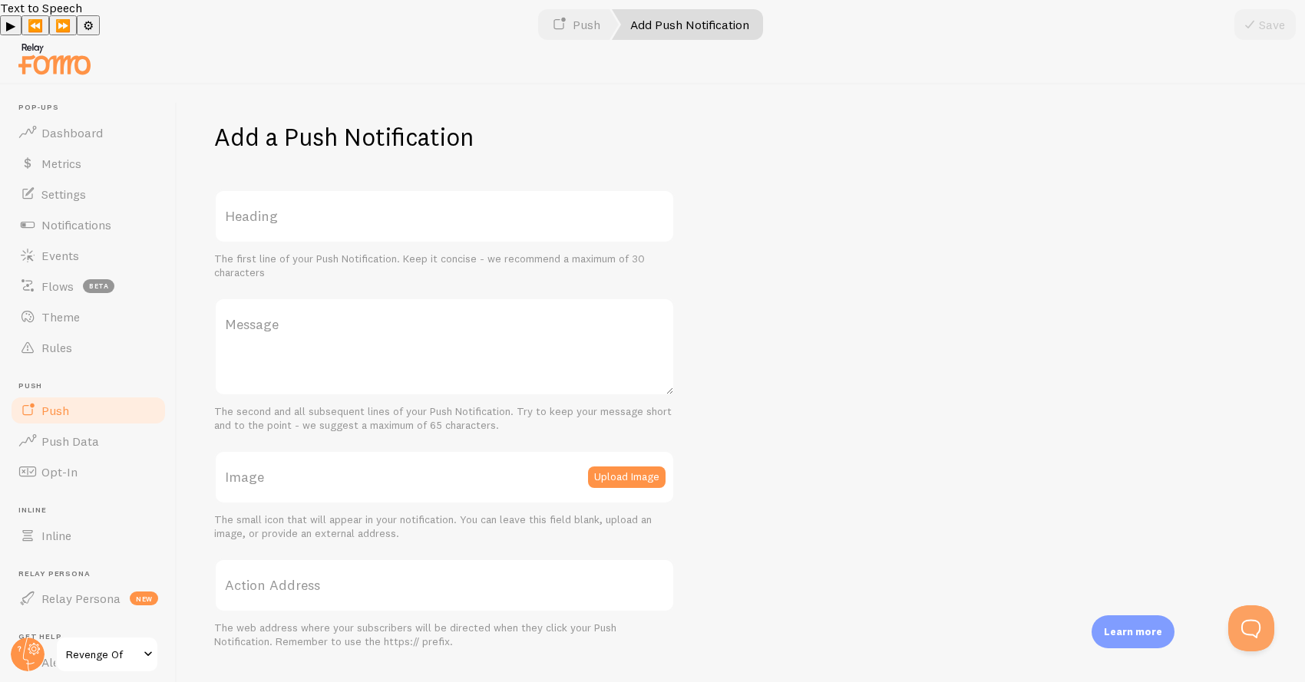
click at [469, 190] on label "Heading" at bounding box center [444, 217] width 461 height 54
click at [469, 190] on input "Heading" at bounding box center [444, 217] width 461 height 54
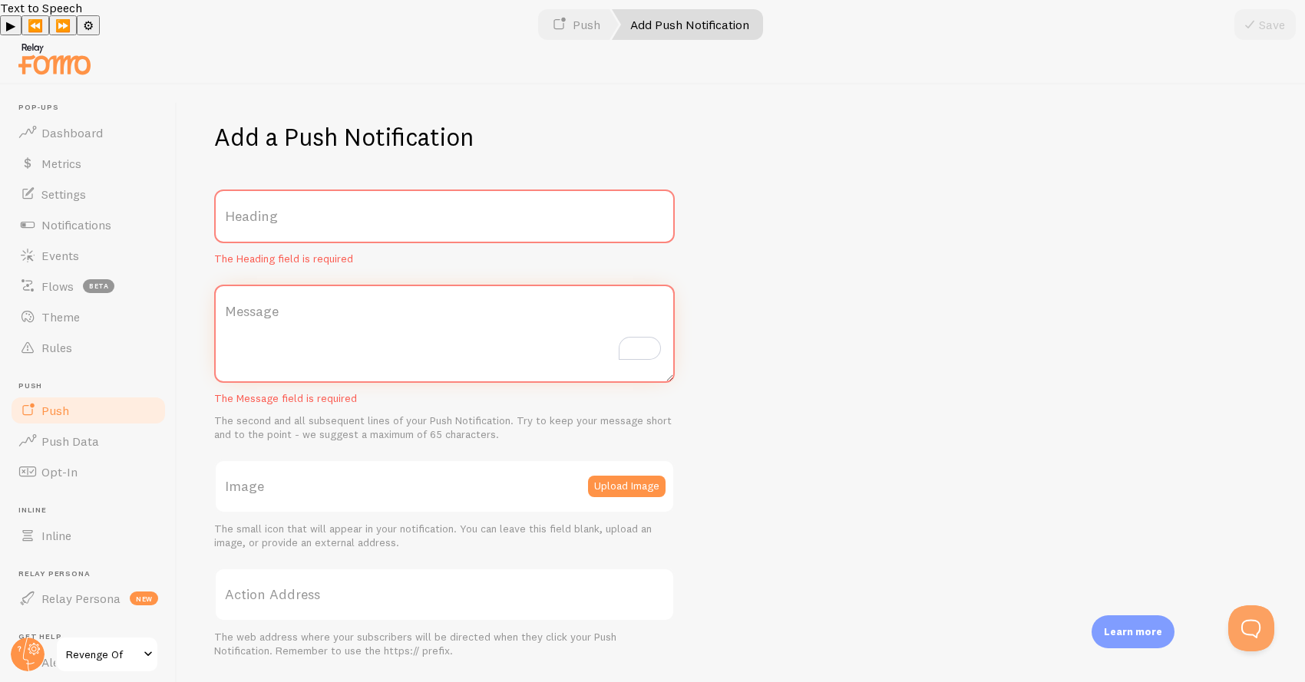
paste textarea "SLASH 10% Off our [DATE] Scream Collection! Limited Time!"
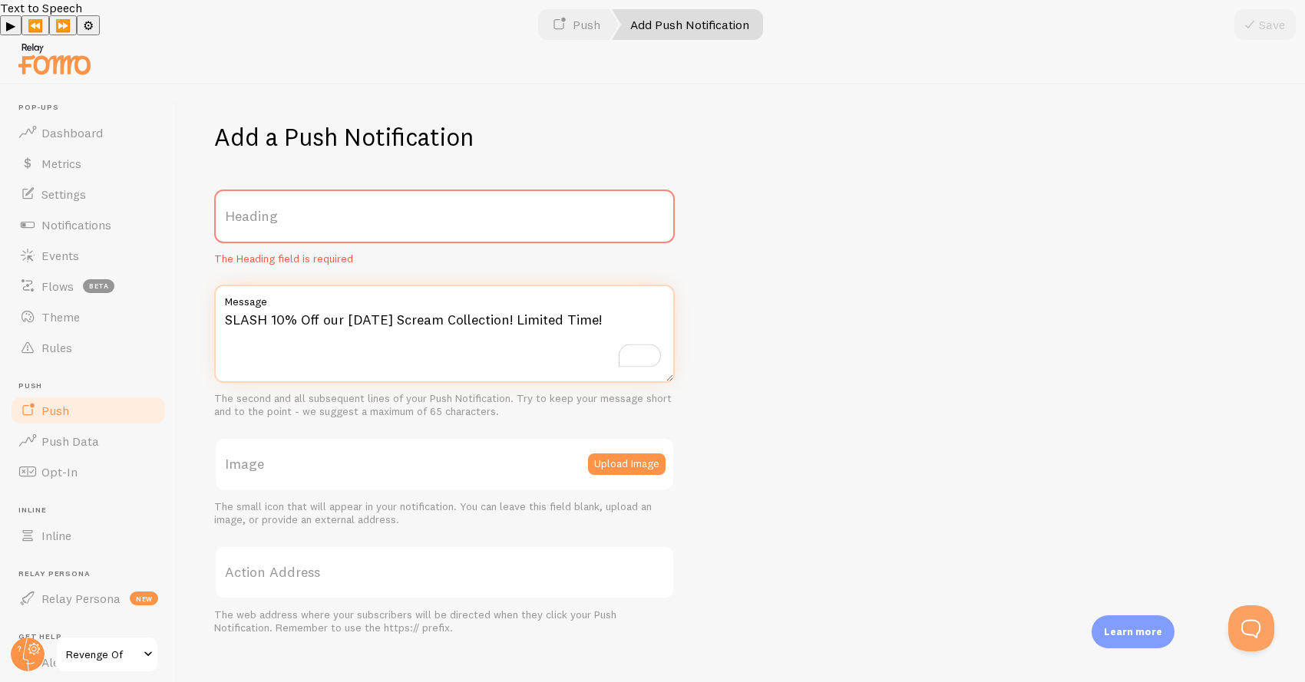
type textarea "SLASH 10% Off our [DATE] Scream Collection! Limited Time!"
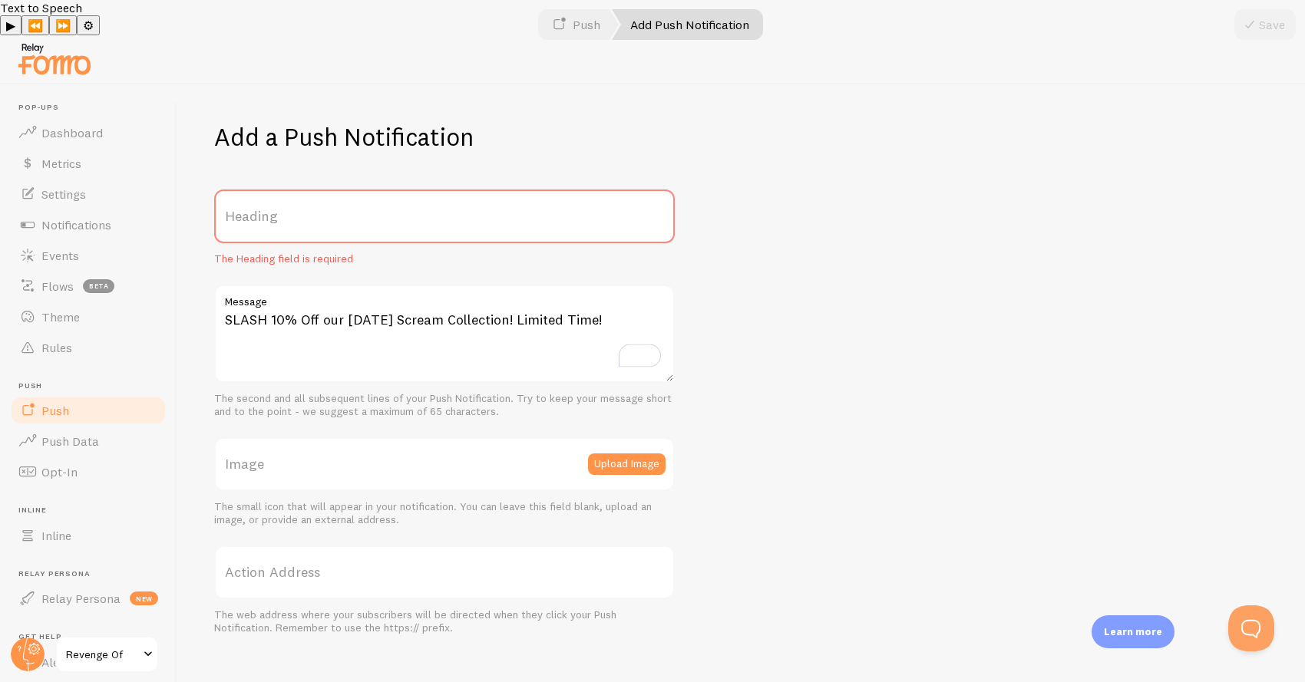
click at [290, 190] on label "Heading" at bounding box center [444, 217] width 461 height 54
click at [290, 190] on input "Heading" at bounding box center [444, 217] width 461 height 54
type input "S"
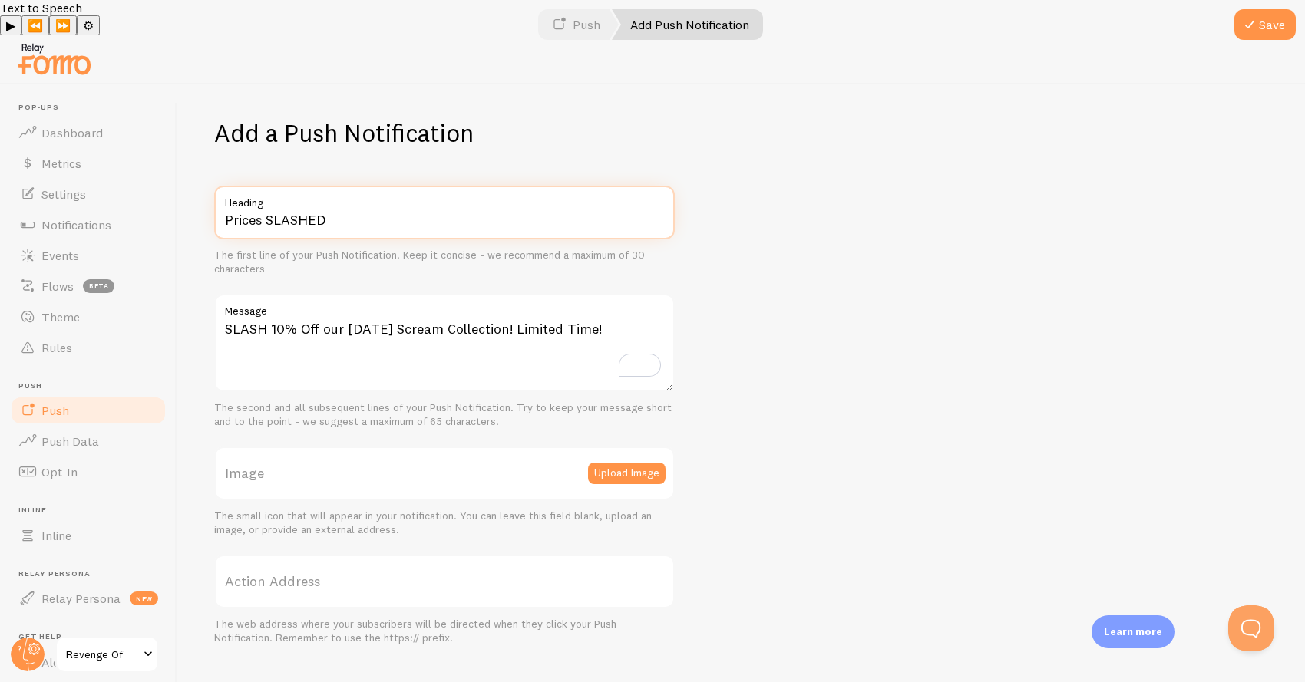
scroll to position [5, 0]
type input "Prices SLASHED"
click at [395, 554] on label "Action Address" at bounding box center [444, 581] width 461 height 54
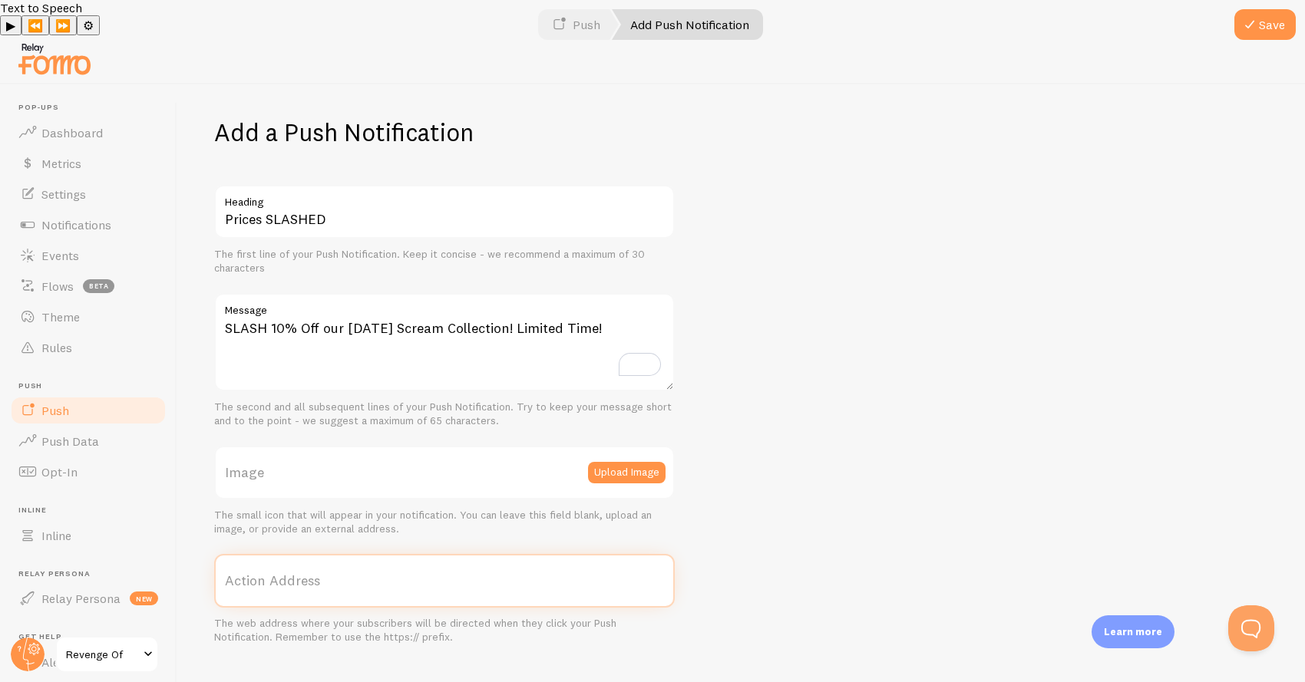
click at [395, 554] on input "Action Address" at bounding box center [444, 581] width 461 height 54
paste input "SLASH 10% Off our [DATE] Scream Collection! Limited Time!"
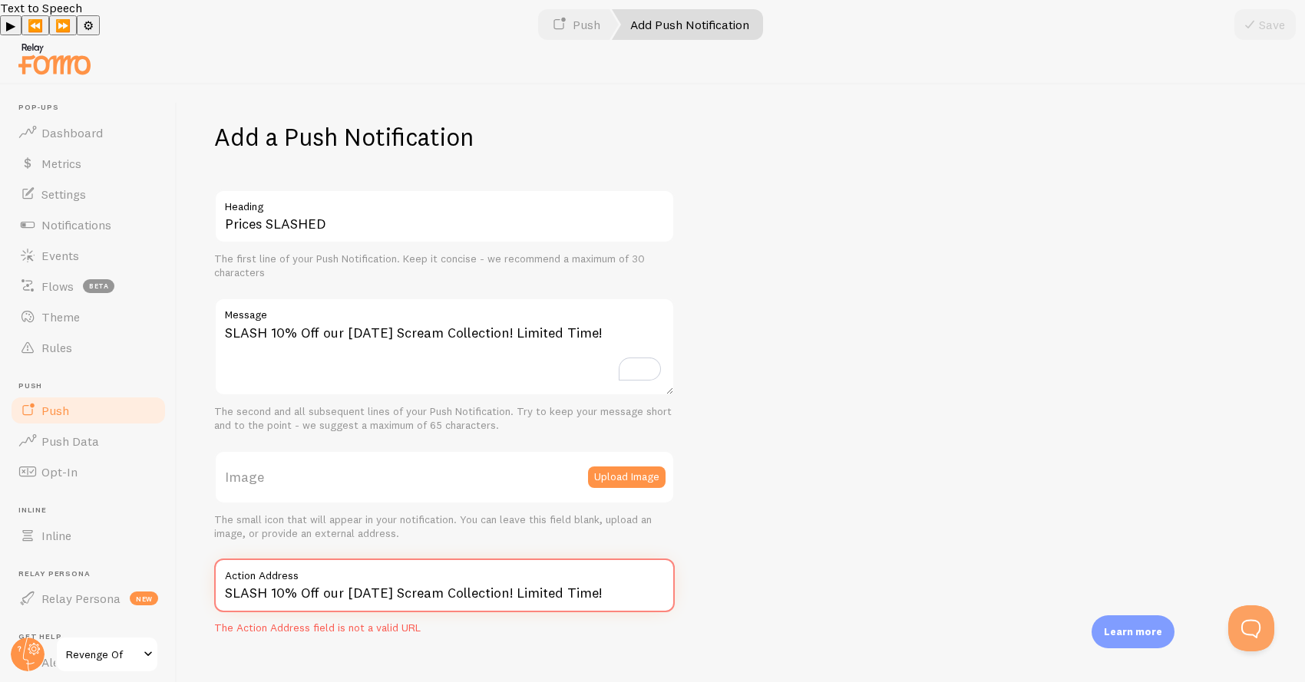
scroll to position [0, 0]
paste input "https://revengeof.com/collections/midsummer-2025"
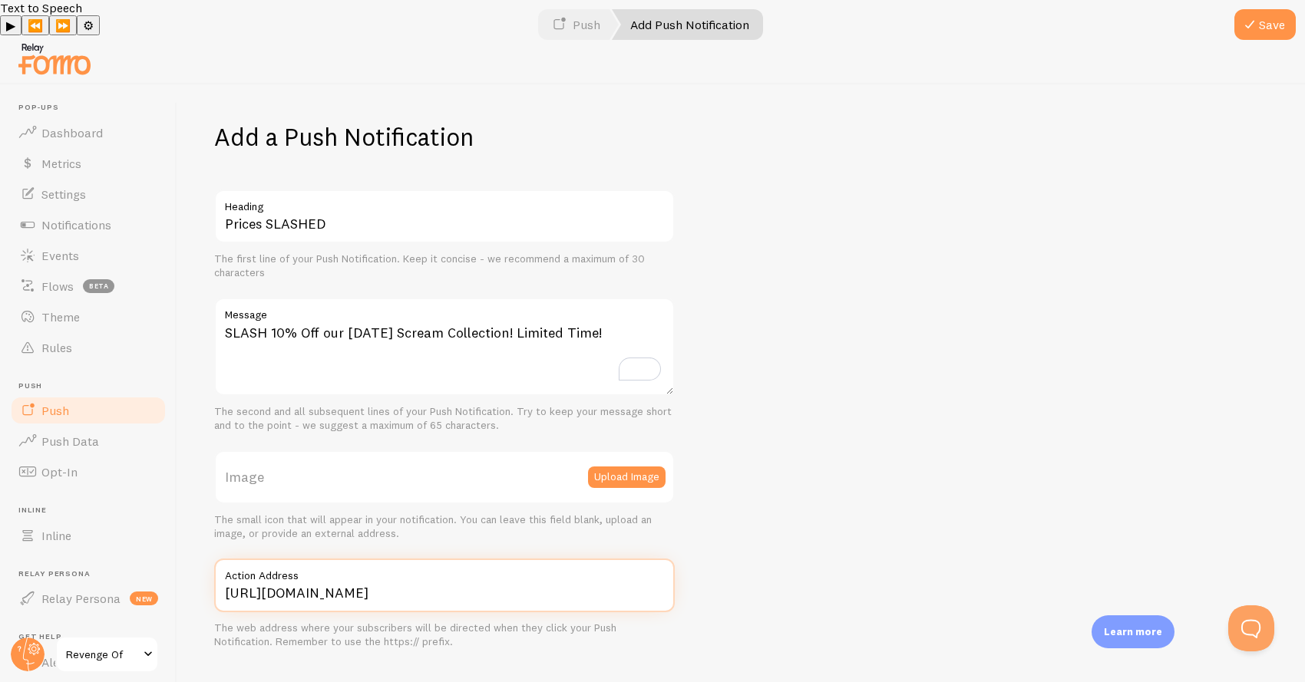
scroll to position [5, 0]
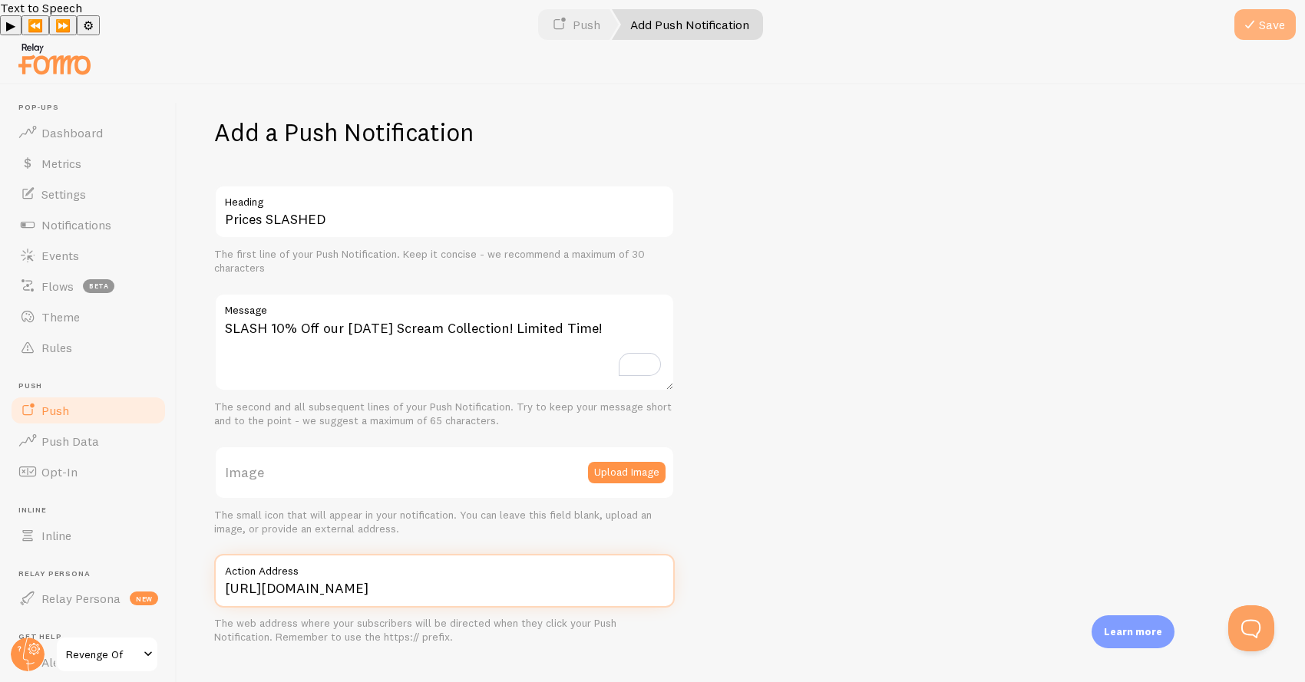
type input "https://revengeof.com/collections/midsummer-2025"
click at [1264, 32] on button "Save" at bounding box center [1264, 24] width 61 height 31
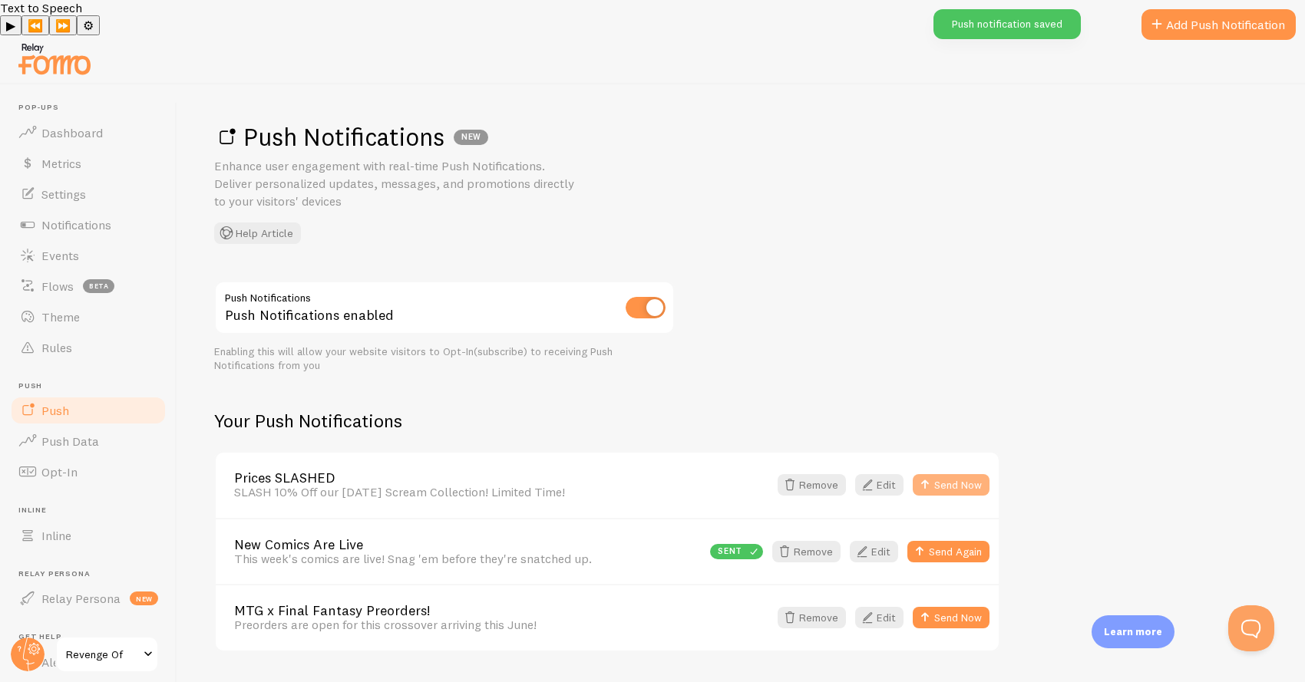
click at [976, 474] on button "Send Now" at bounding box center [951, 484] width 77 height 21
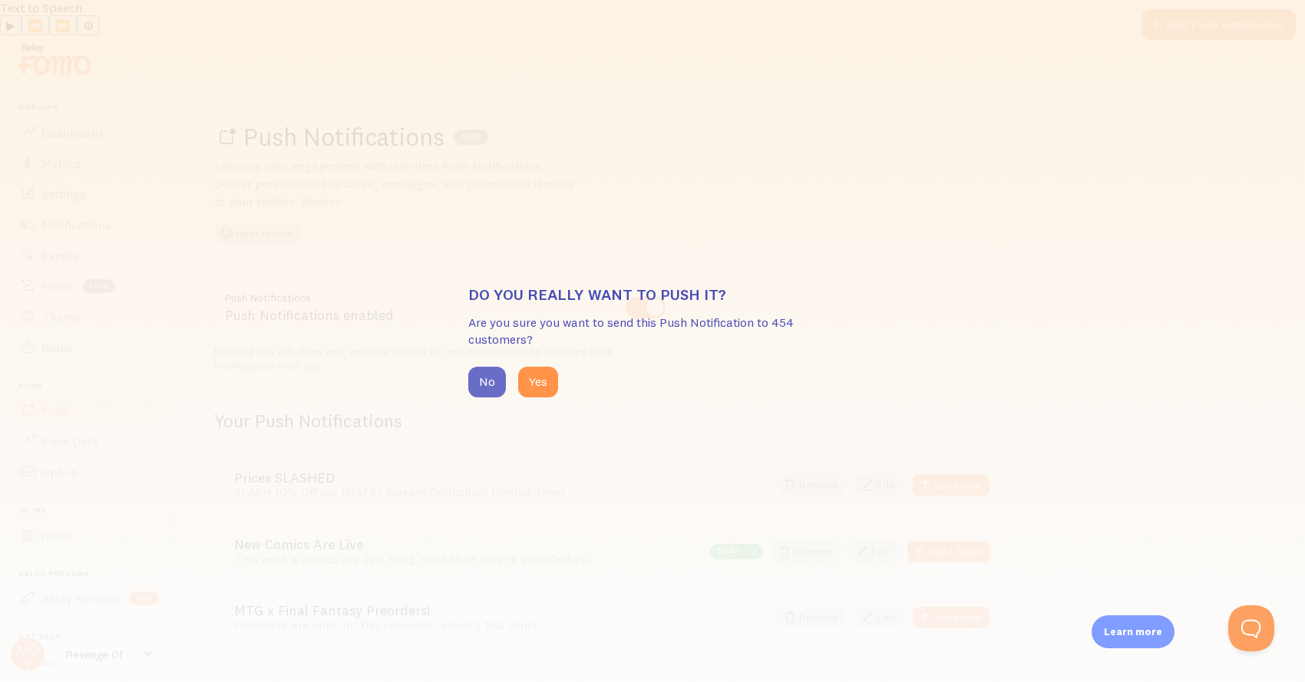
click at [491, 373] on button "No" at bounding box center [487, 382] width 38 height 31
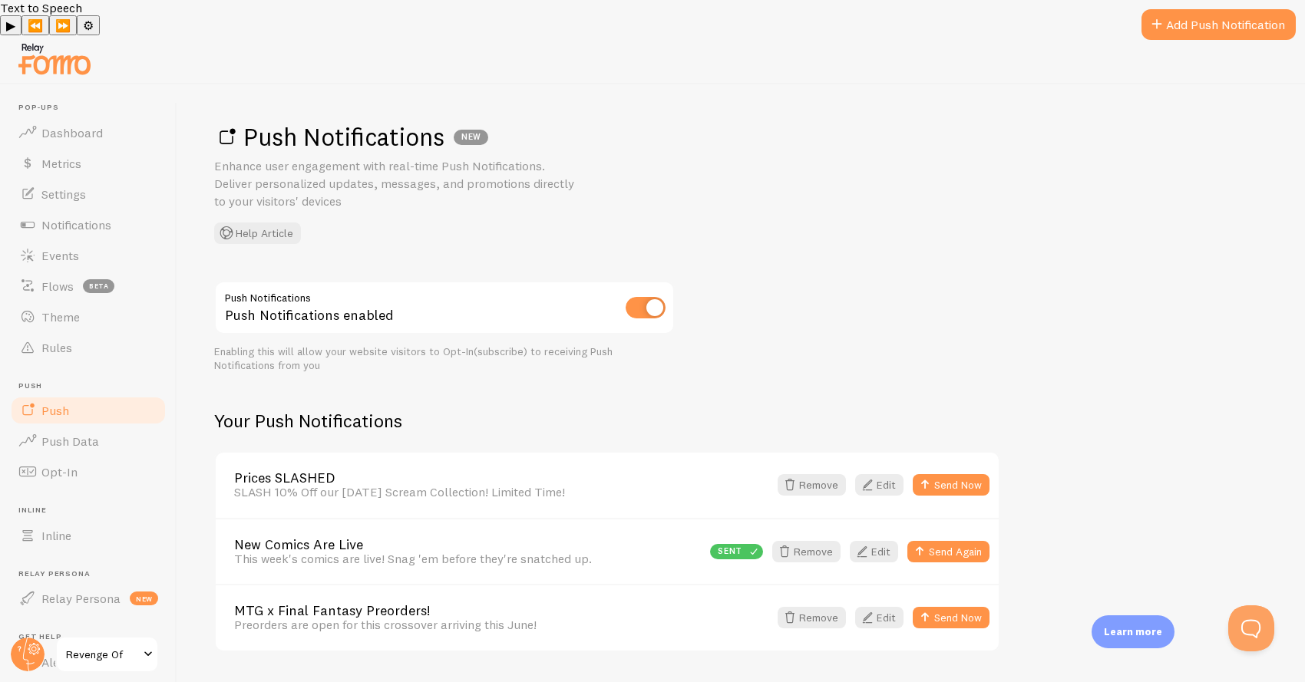
click at [382, 471] on link "Prices SLASHED" at bounding box center [501, 478] width 534 height 14
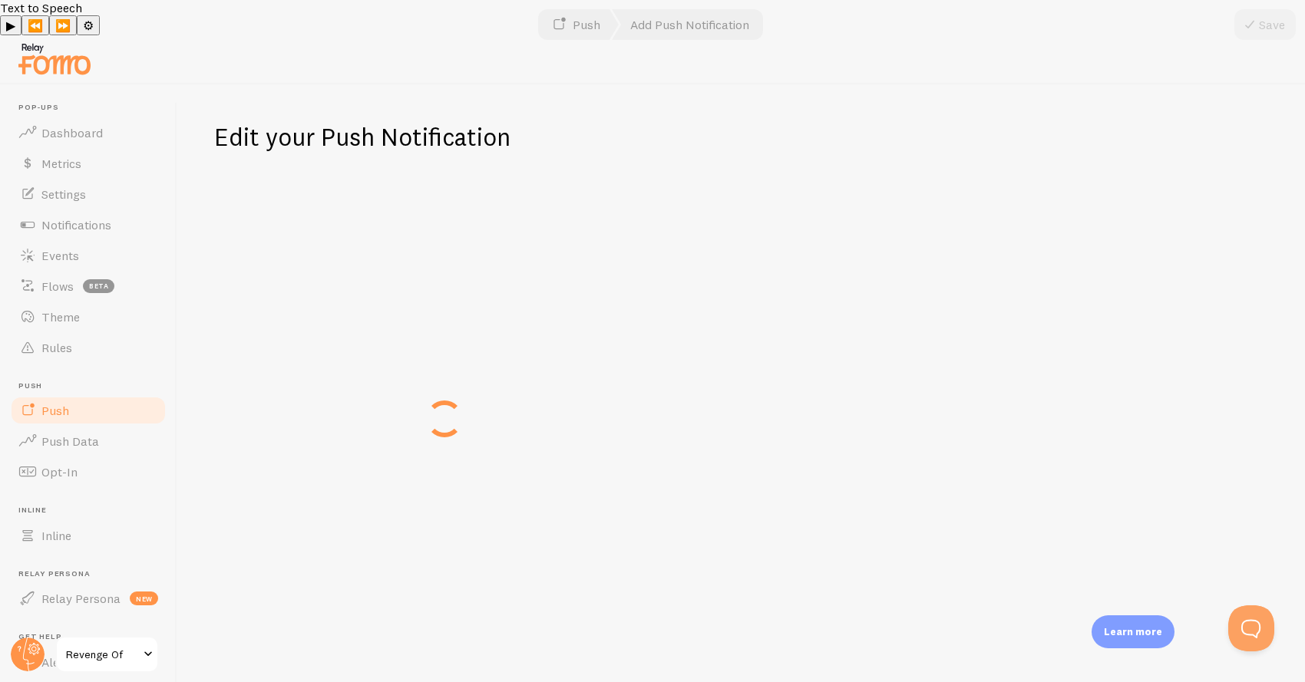
type input "Prices SLASHED"
type textarea "SLASH 10% Off our [DATE] Scream Collection! Limited Time!"
type input "https://revengeof.com/collections/midsummer-2025"
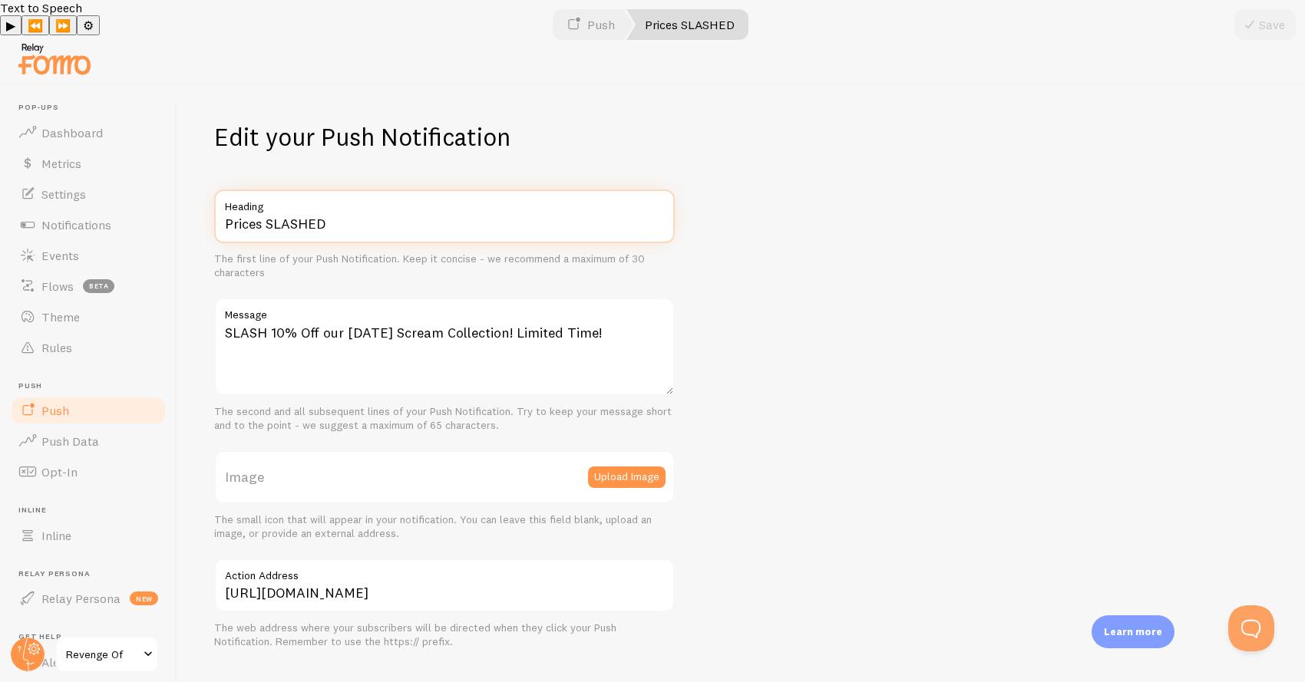
click at [263, 193] on input "Prices SLASHED" at bounding box center [444, 217] width 461 height 54
type input "Horror SLASHED"
click at [1264, 45] on div at bounding box center [652, 59] width 1305 height 49
click at [1270, 28] on button "Save" at bounding box center [1264, 24] width 61 height 31
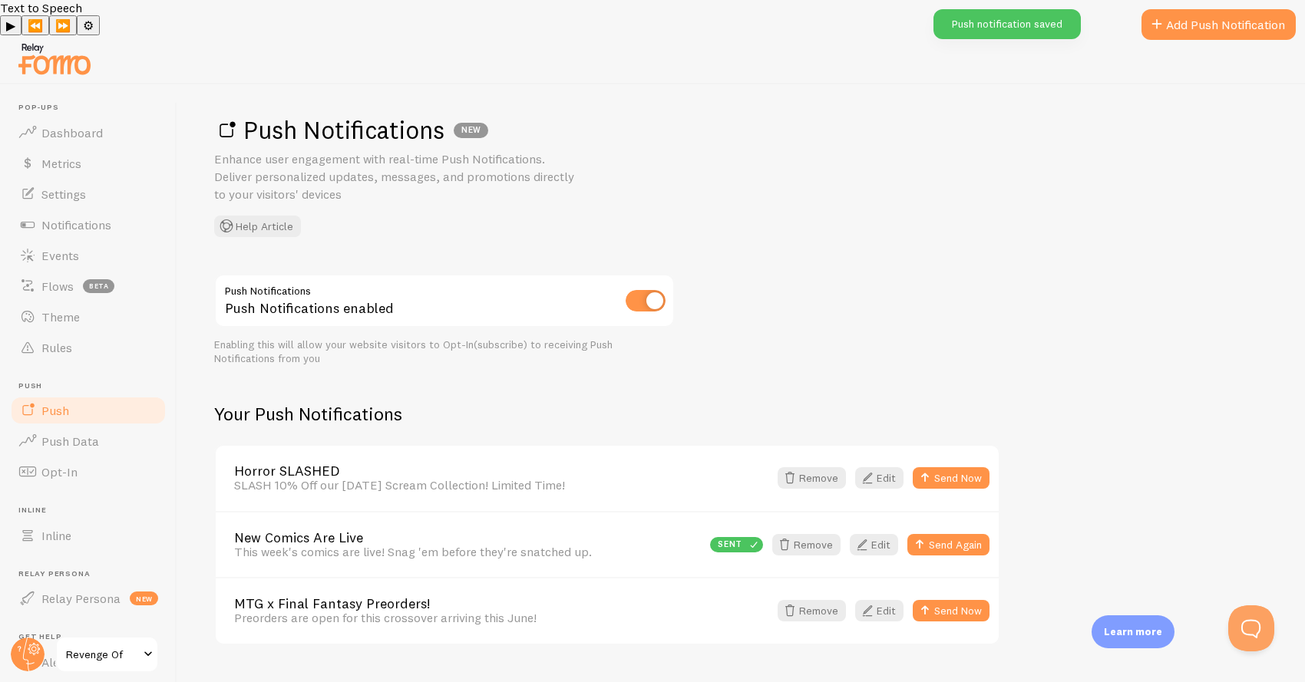
scroll to position [8, 0]
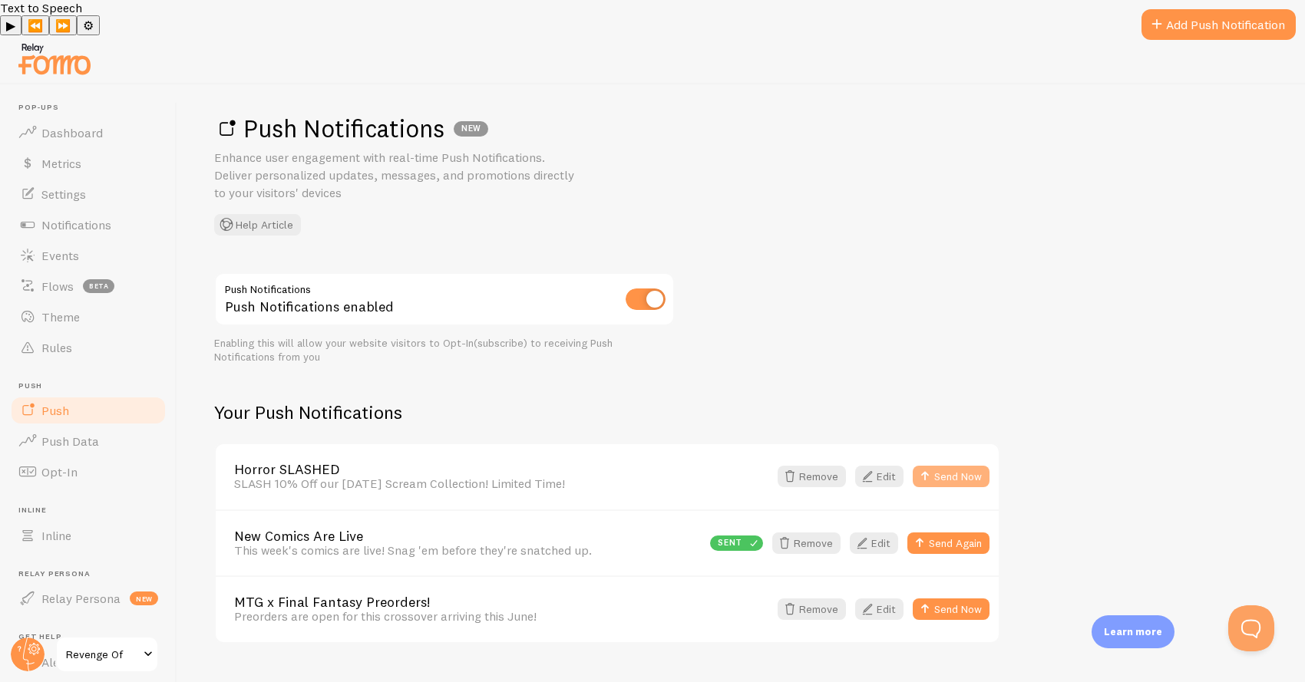
click at [975, 466] on button "Send Now" at bounding box center [951, 476] width 77 height 21
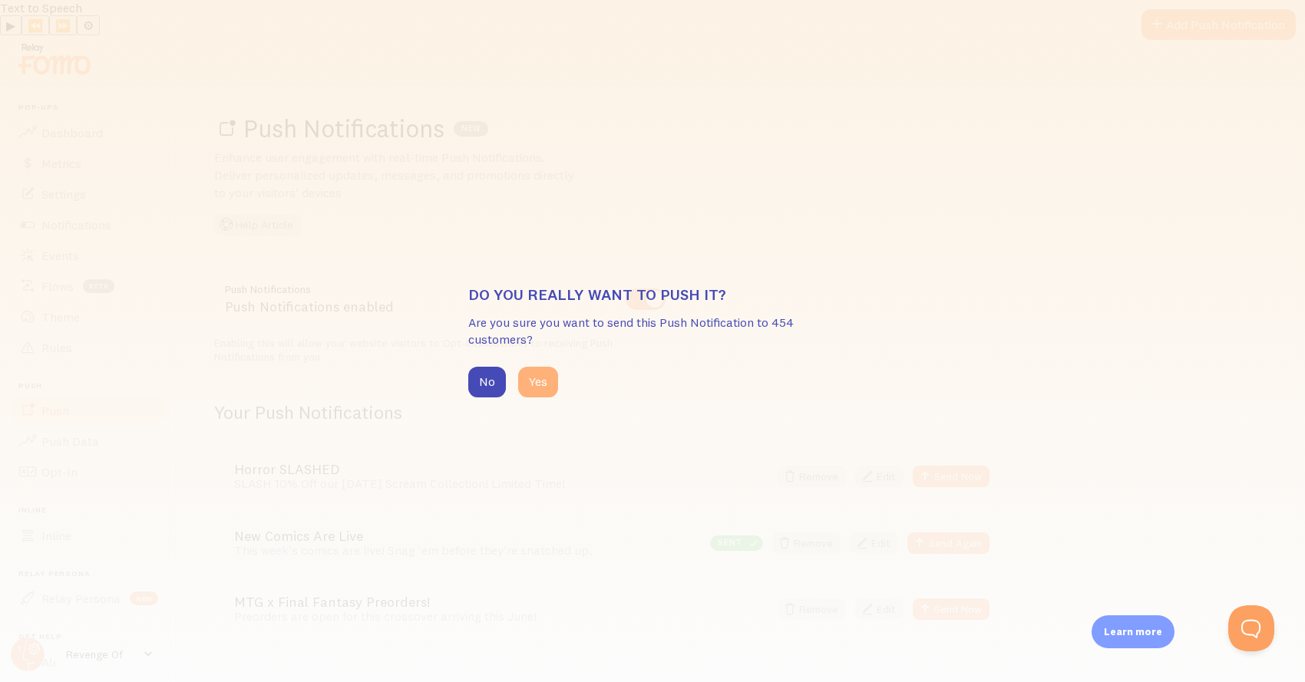
click at [530, 377] on button "Yes" at bounding box center [538, 382] width 40 height 31
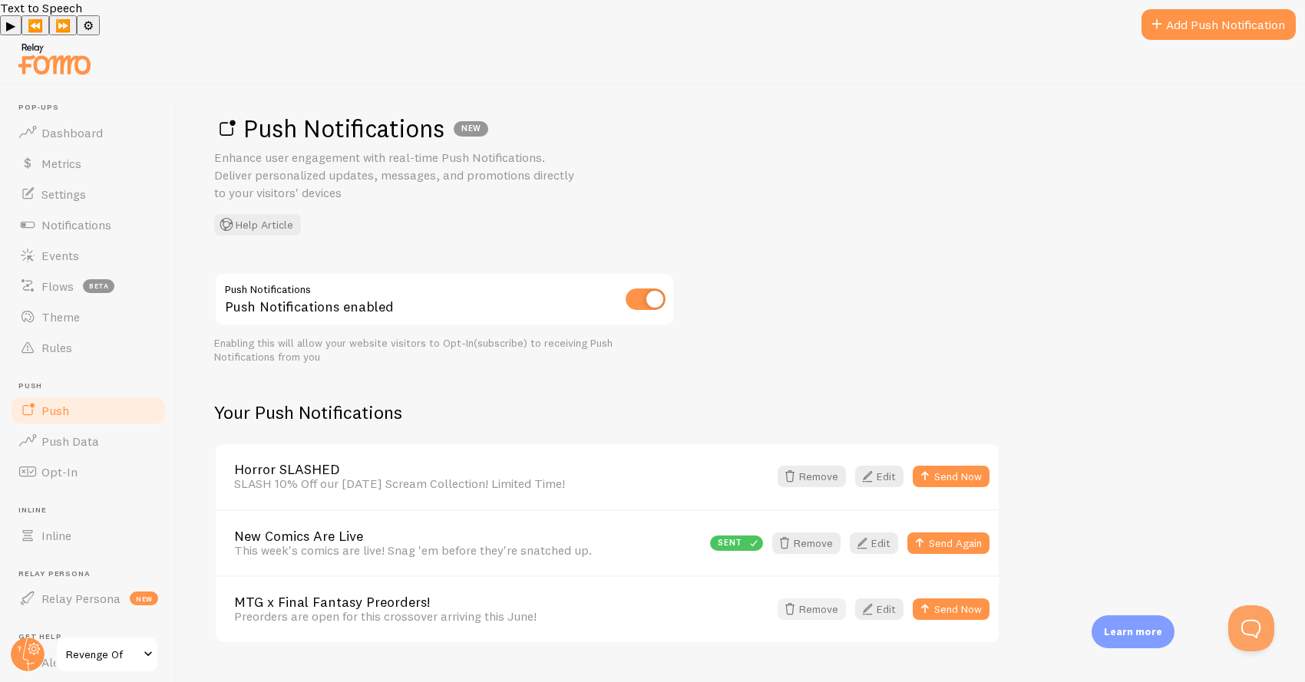
click at [834, 599] on button "Remove" at bounding box center [812, 609] width 68 height 21
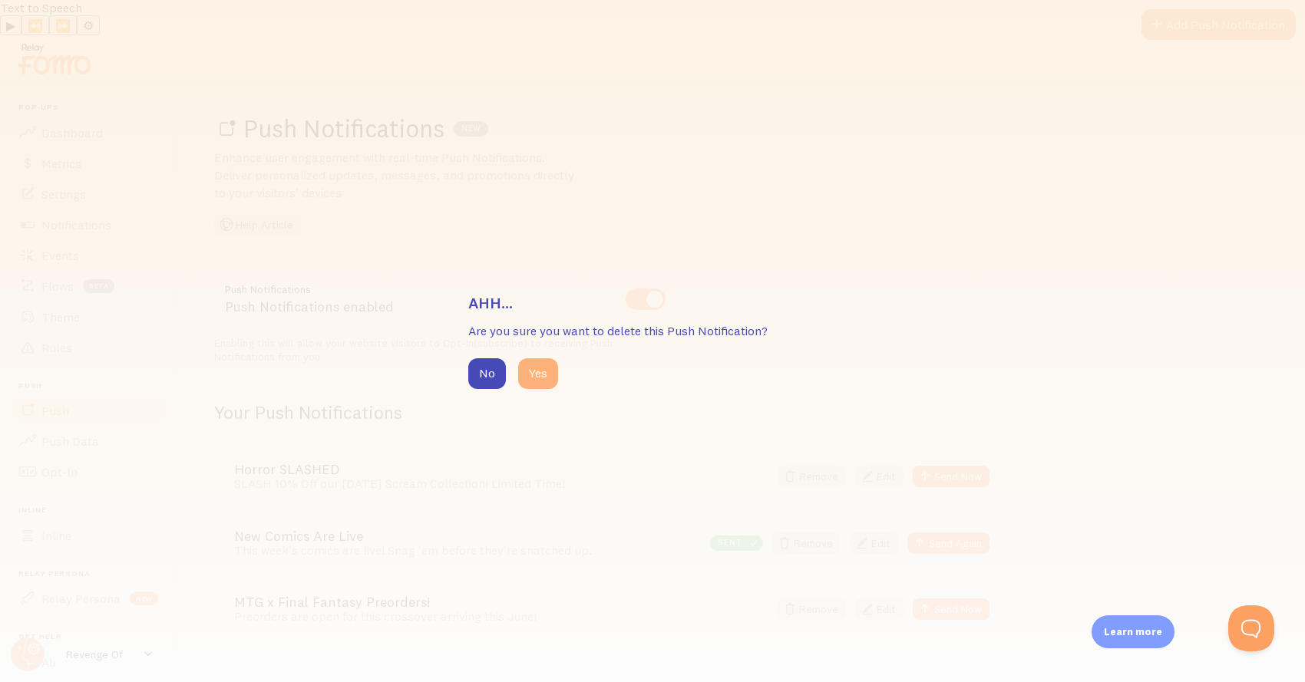
click at [547, 367] on button "Yes" at bounding box center [538, 373] width 40 height 31
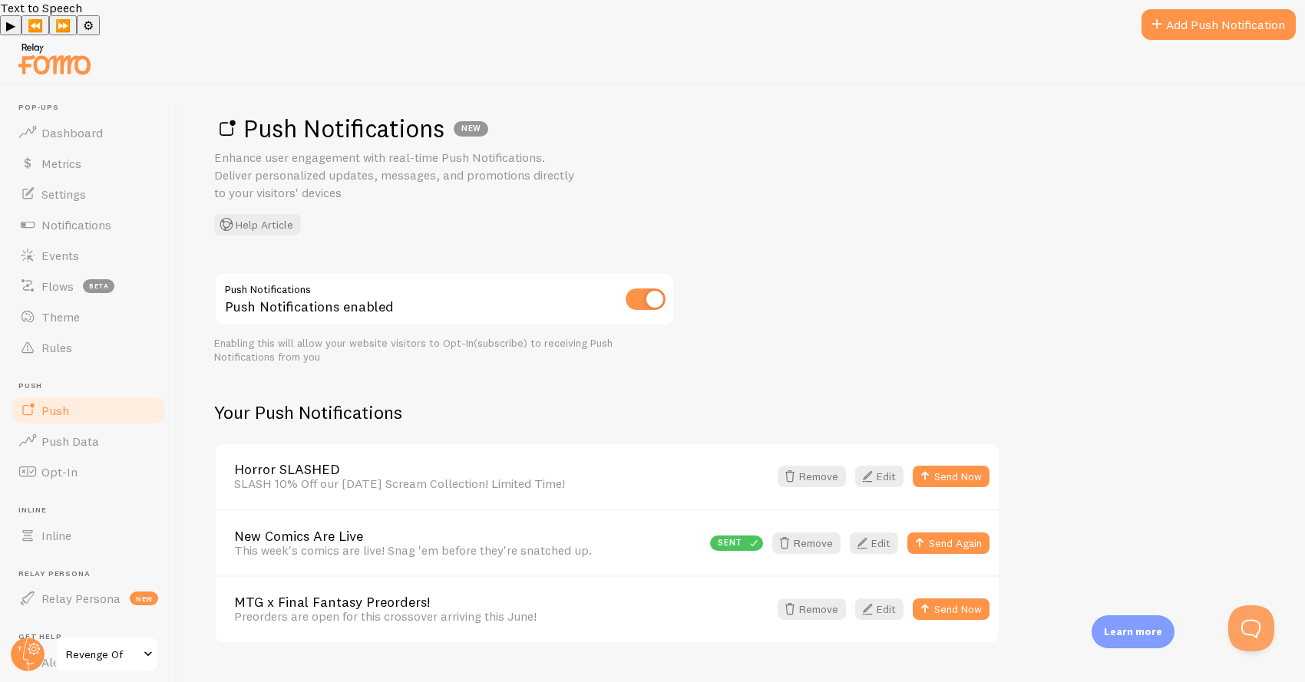
scroll to position [0, 0]
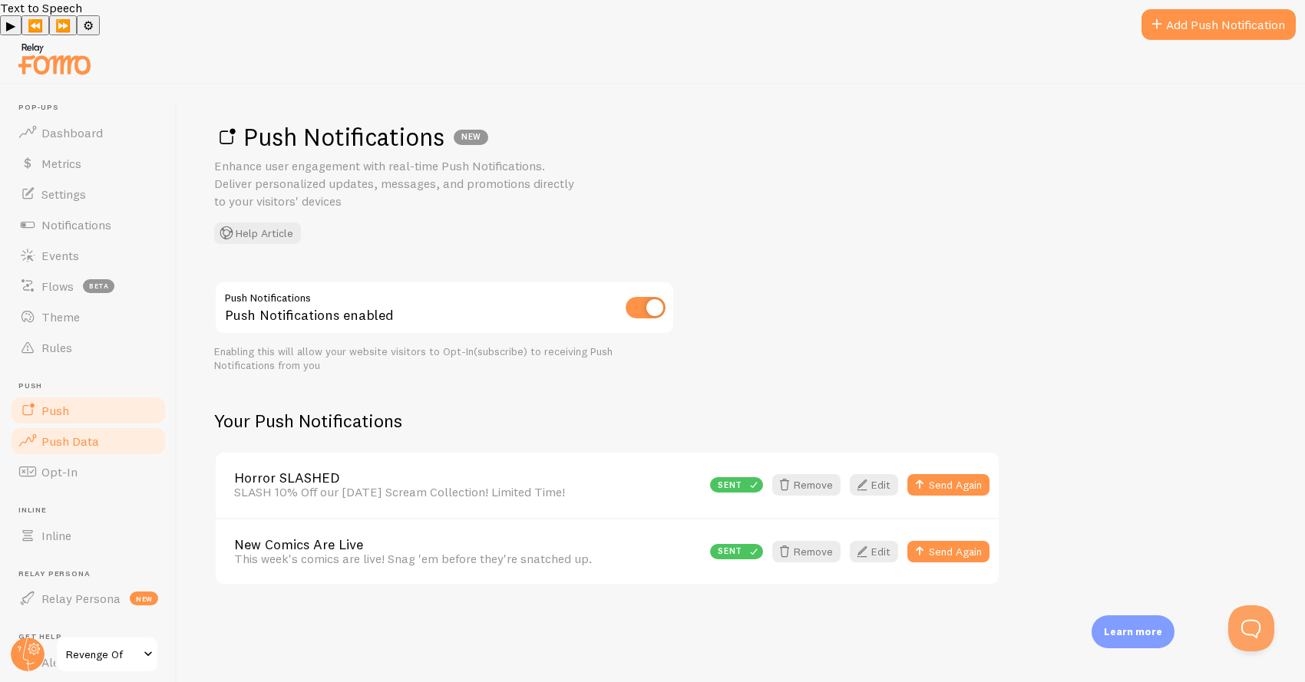
click at [101, 426] on link "Push Data" at bounding box center [88, 441] width 158 height 31
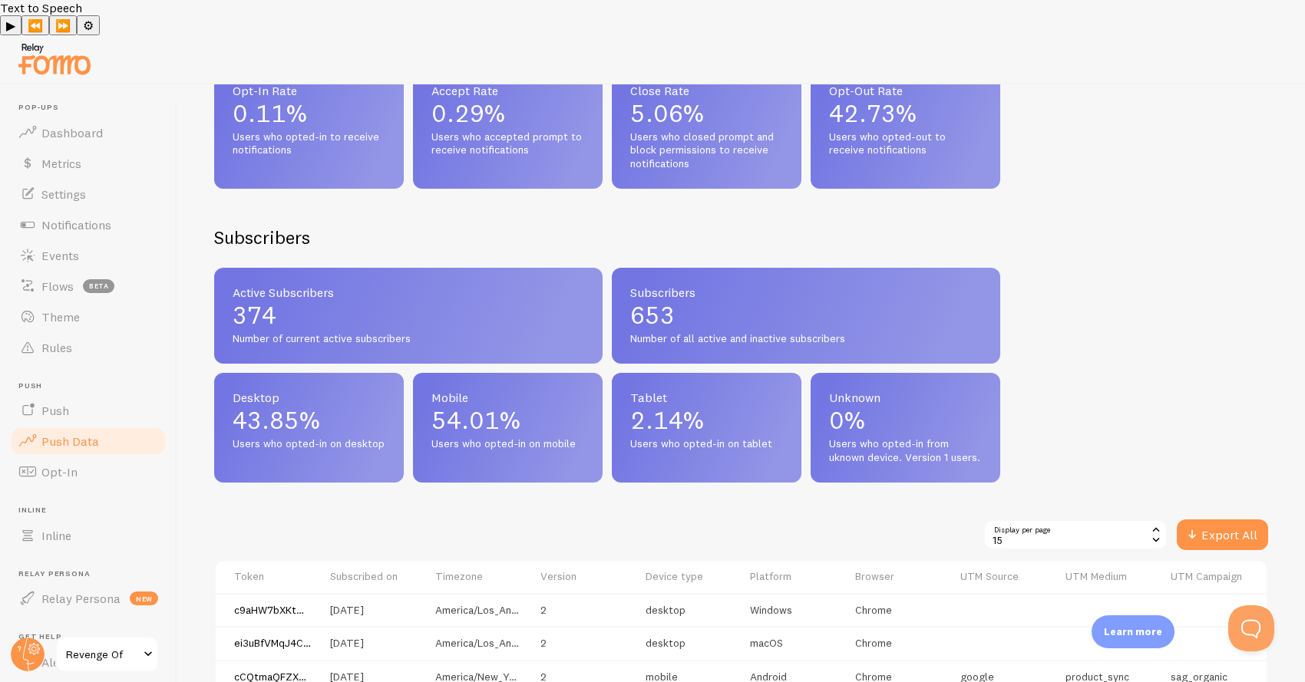
scroll to position [491, 0]
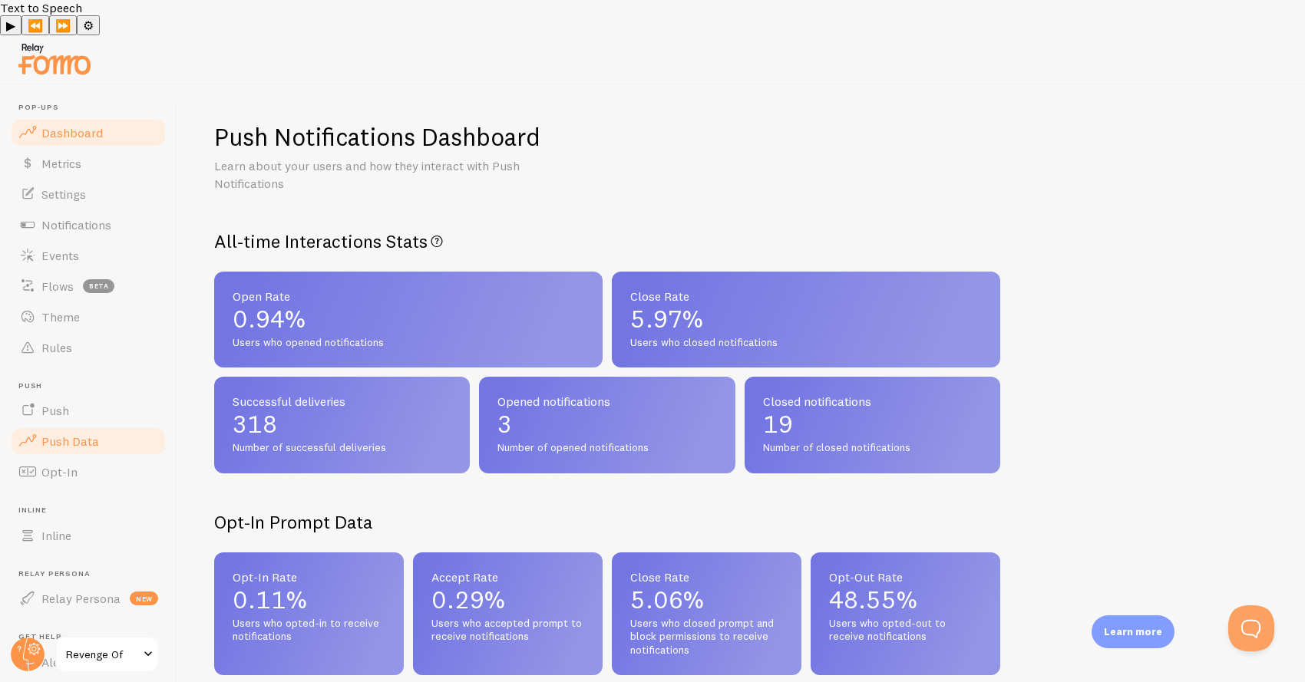
click at [97, 125] on span "Dashboard" at bounding box center [71, 132] width 61 height 15
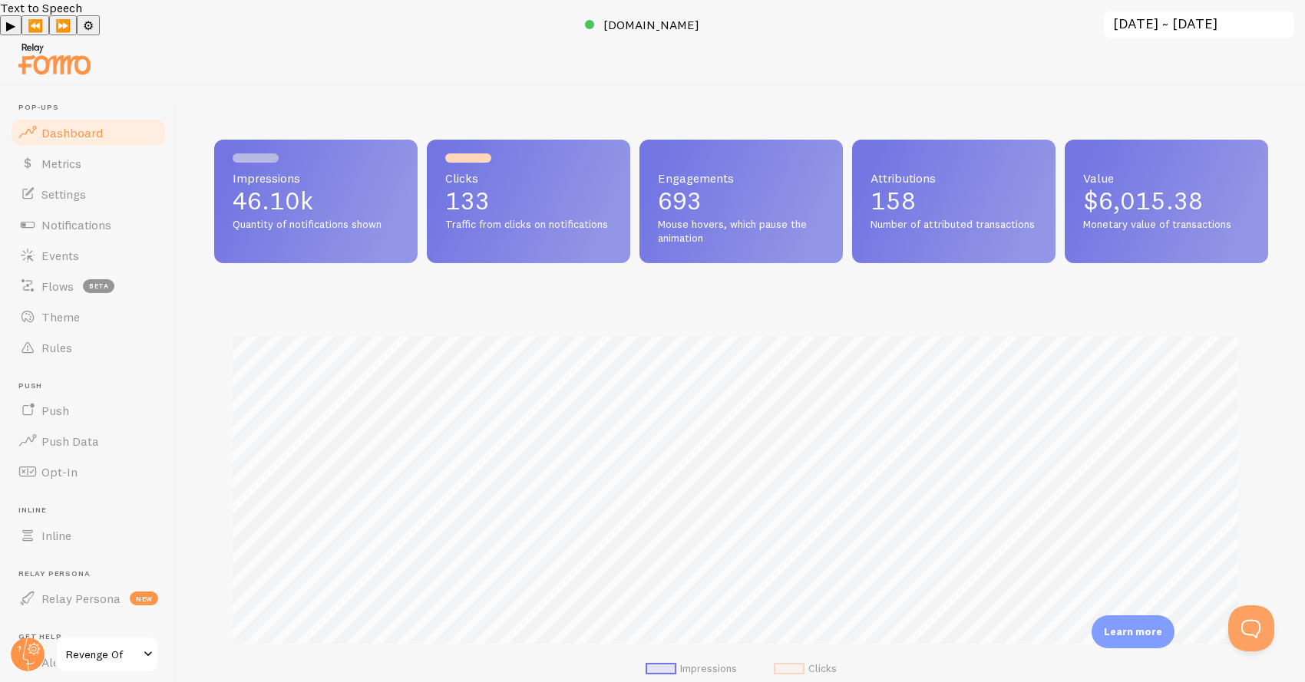
scroll to position [403, 1042]
click at [531, 218] on span "Traffic from clicks on notifications" at bounding box center [528, 225] width 167 height 14
click at [668, 218] on span "Mouse hovers, which pause the animation" at bounding box center [741, 231] width 167 height 27
click at [40, 148] on link "Metrics" at bounding box center [88, 163] width 158 height 31
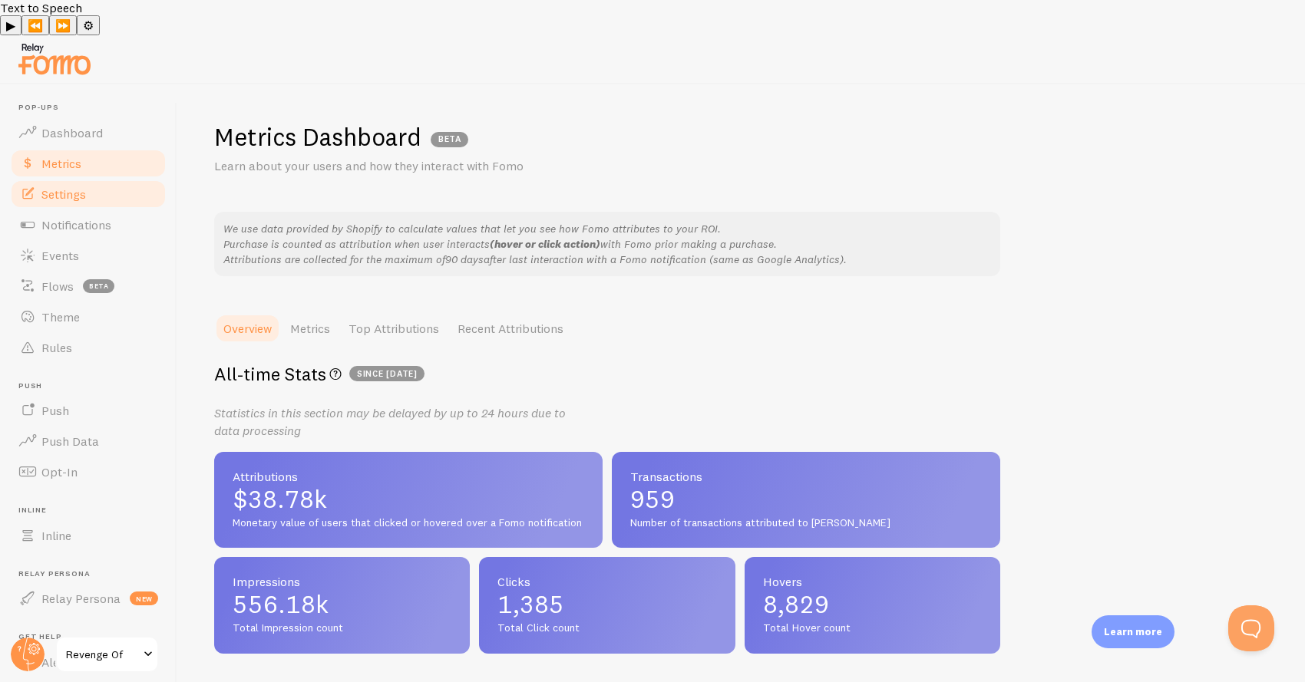
click at [55, 179] on link "Settings" at bounding box center [88, 194] width 158 height 31
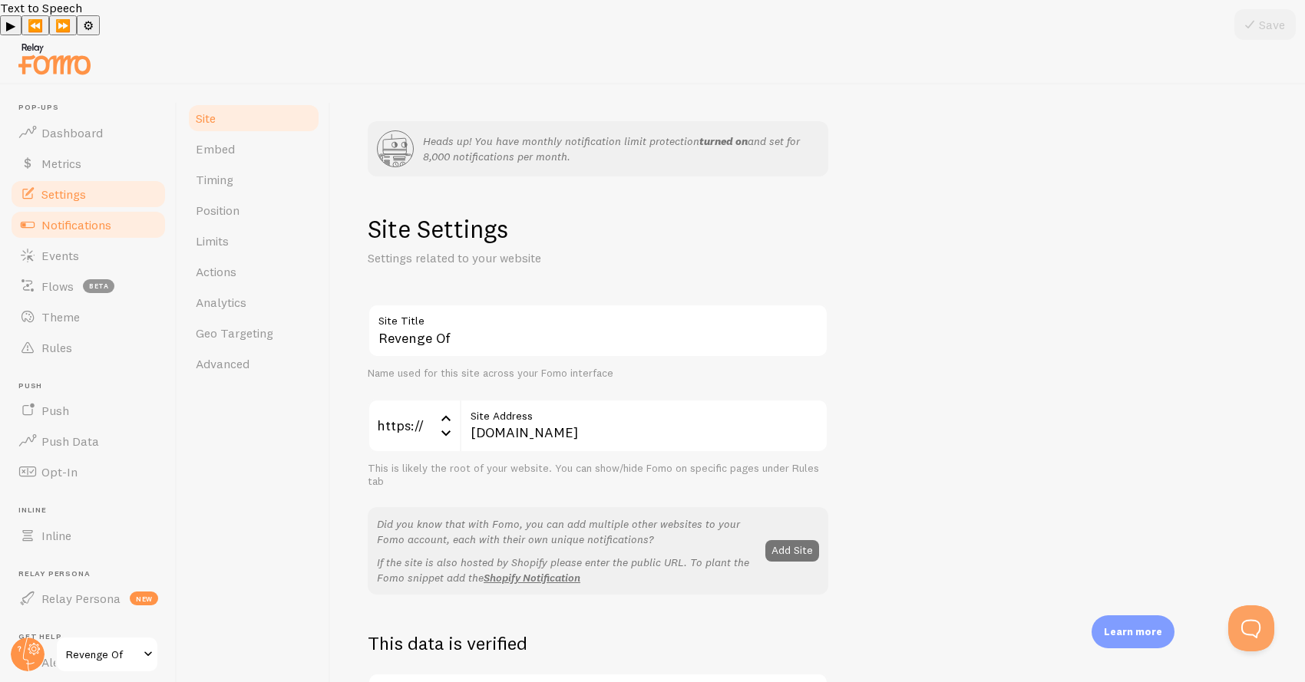
click at [64, 217] on span "Notifications" at bounding box center [76, 224] width 70 height 15
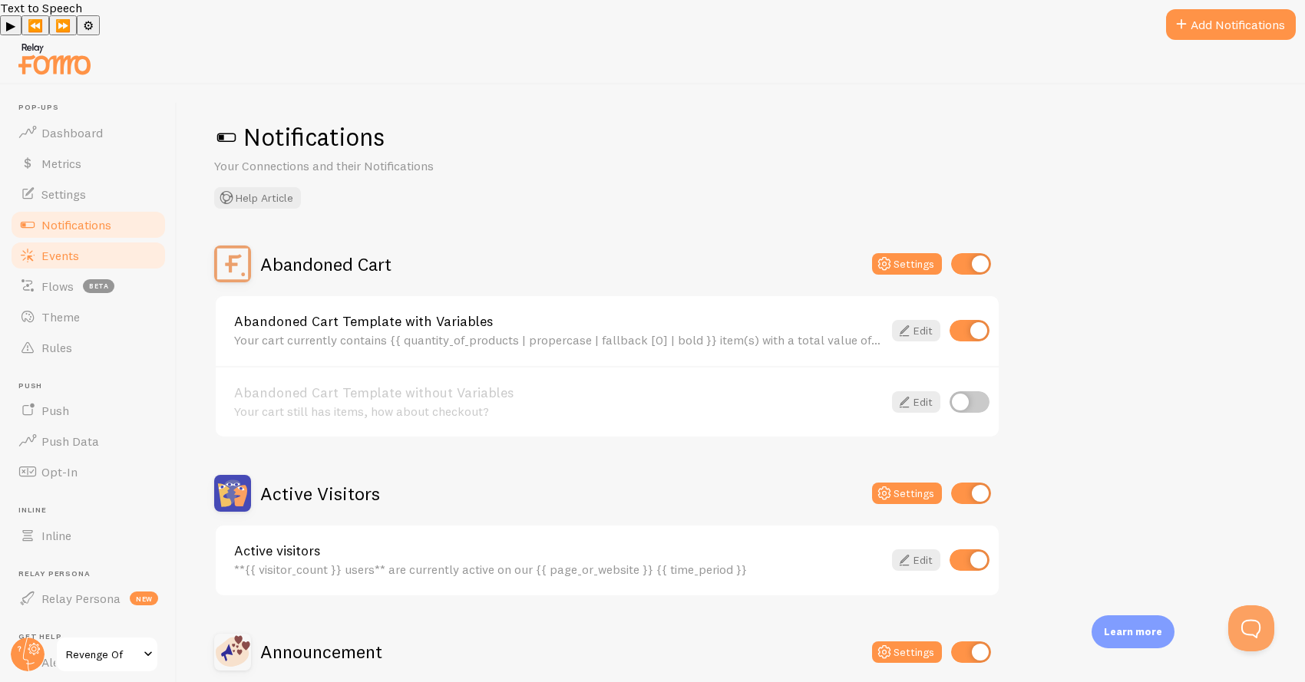
click at [114, 240] on link "Events" at bounding box center [88, 255] width 158 height 31
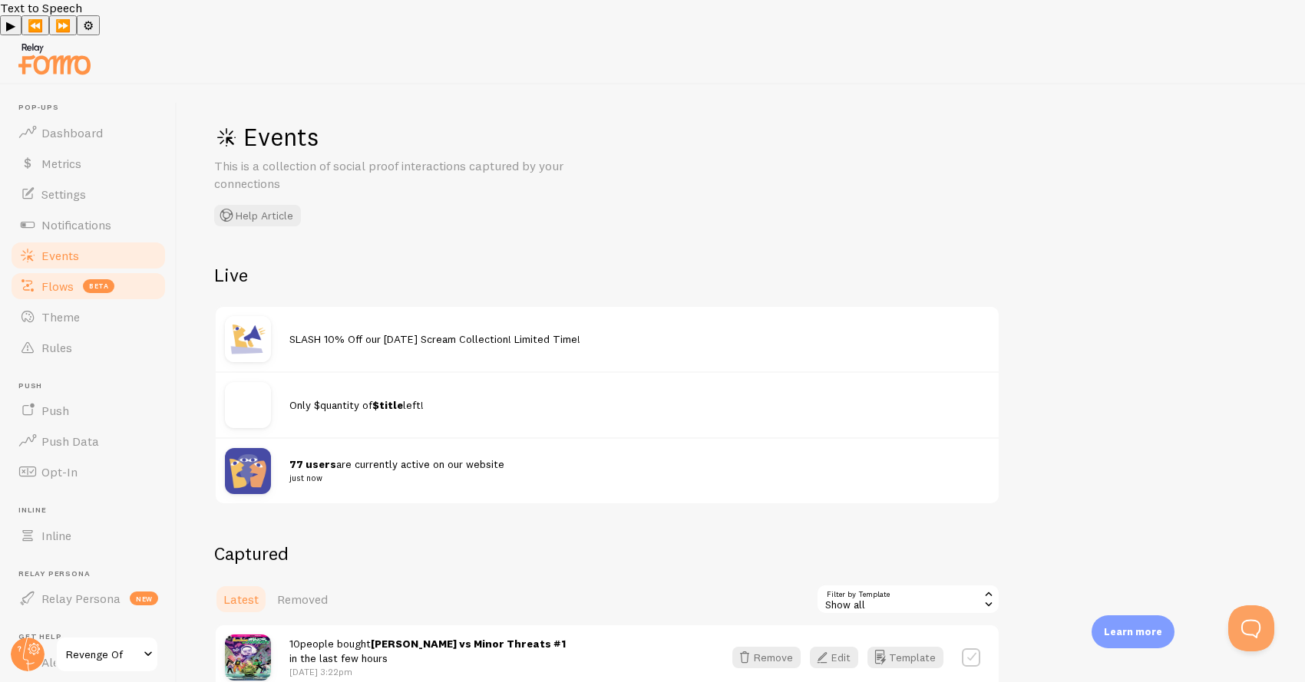
click at [112, 271] on link "Flows beta" at bounding box center [88, 286] width 158 height 31
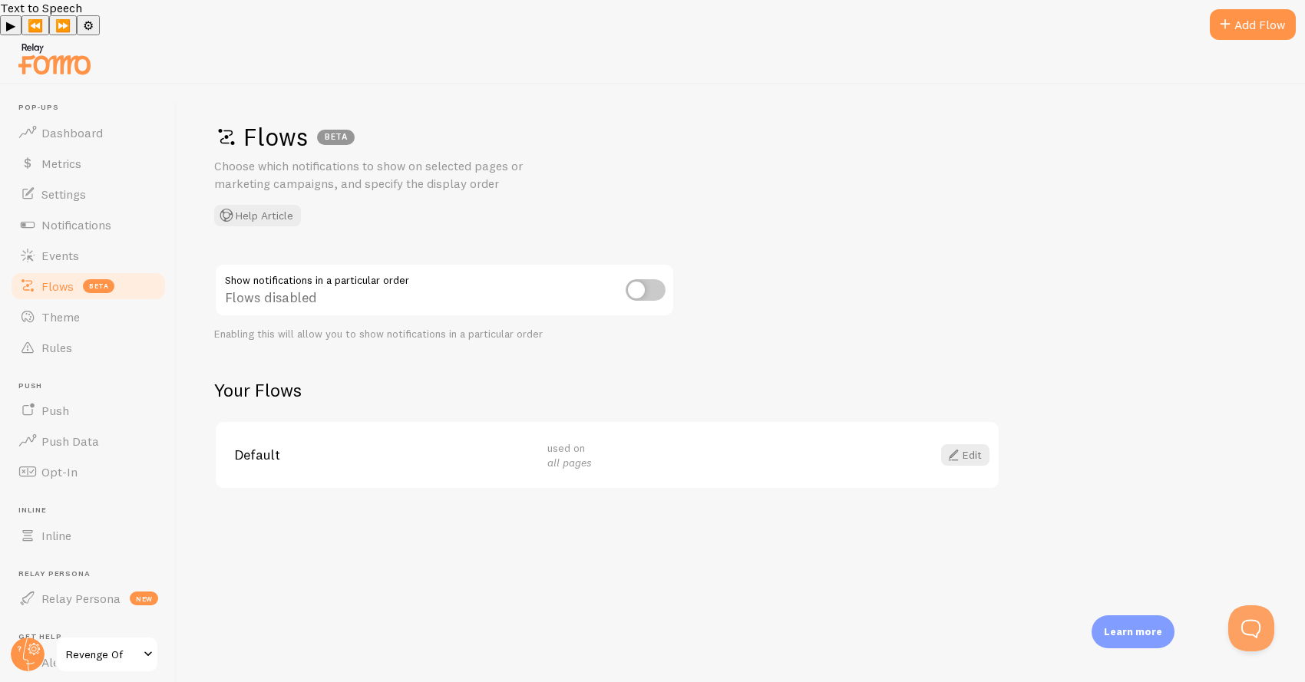
click at [451, 448] on span "Default" at bounding box center [381, 455] width 295 height 14
click at [110, 302] on link "Theme" at bounding box center [88, 317] width 158 height 31
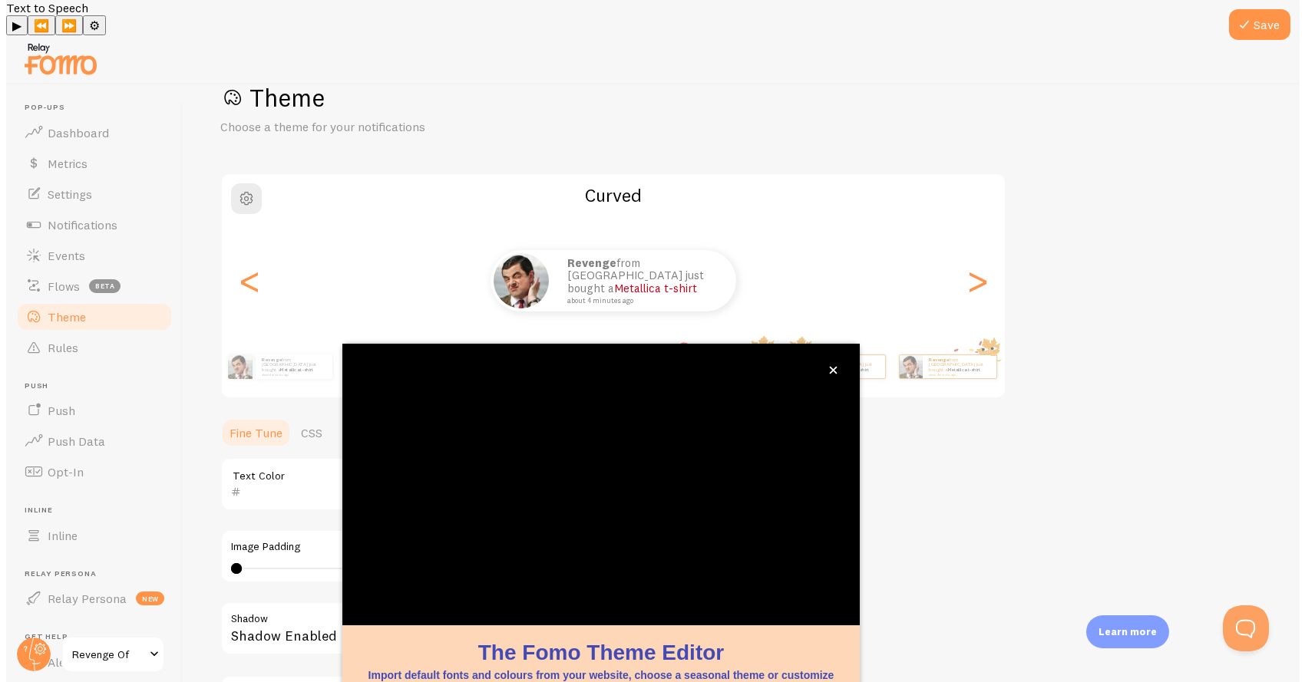
scroll to position [71, 0]
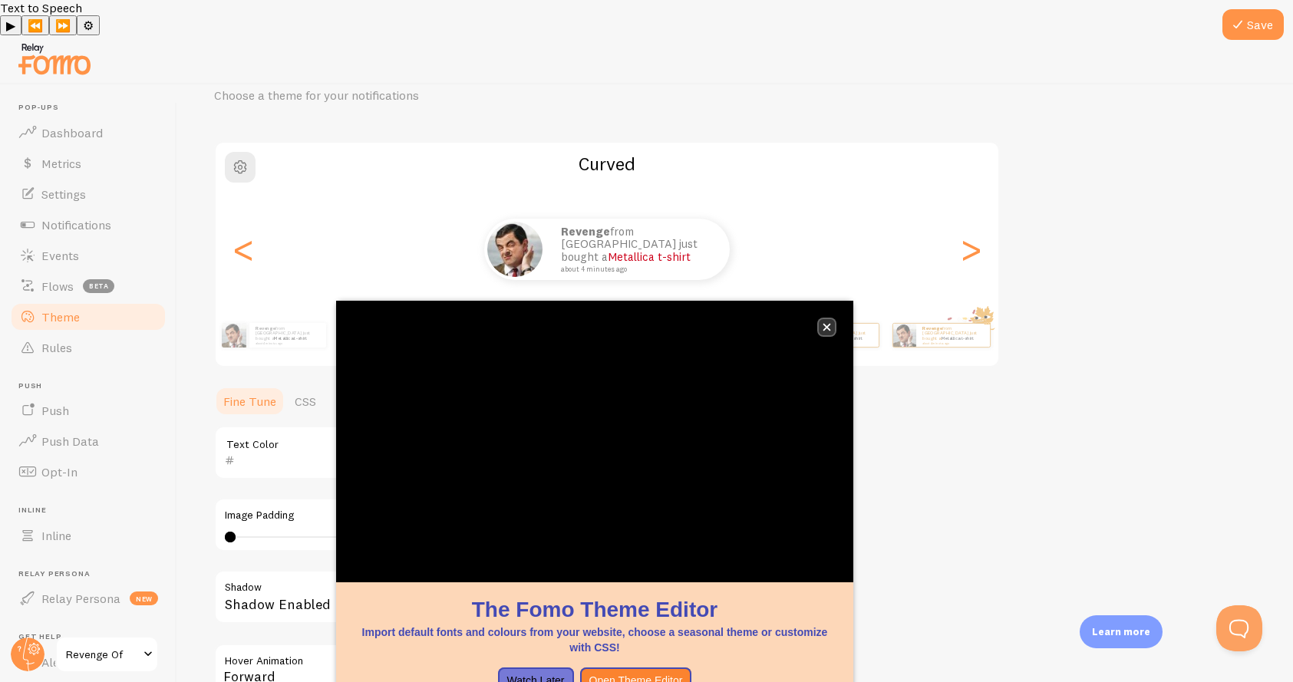
click at [831, 329] on icon "close," at bounding box center [827, 327] width 8 height 8
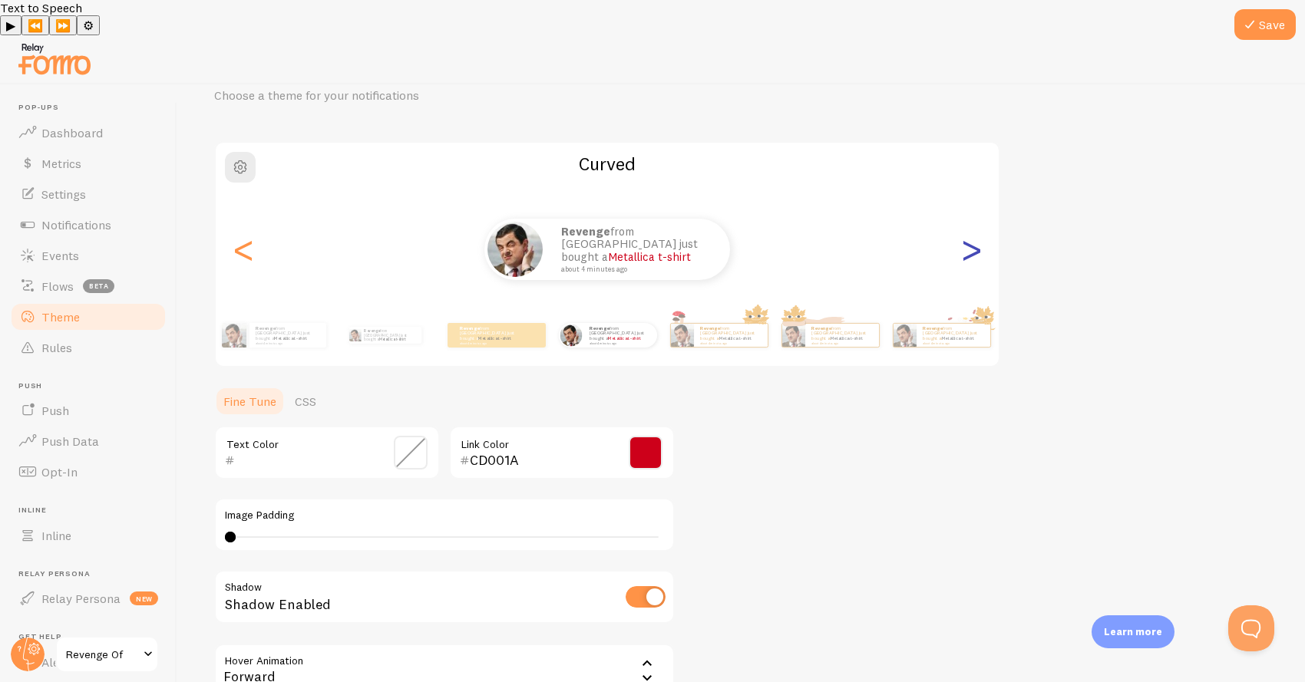
click at [976, 219] on div ">" at bounding box center [971, 249] width 18 height 111
type input "0"
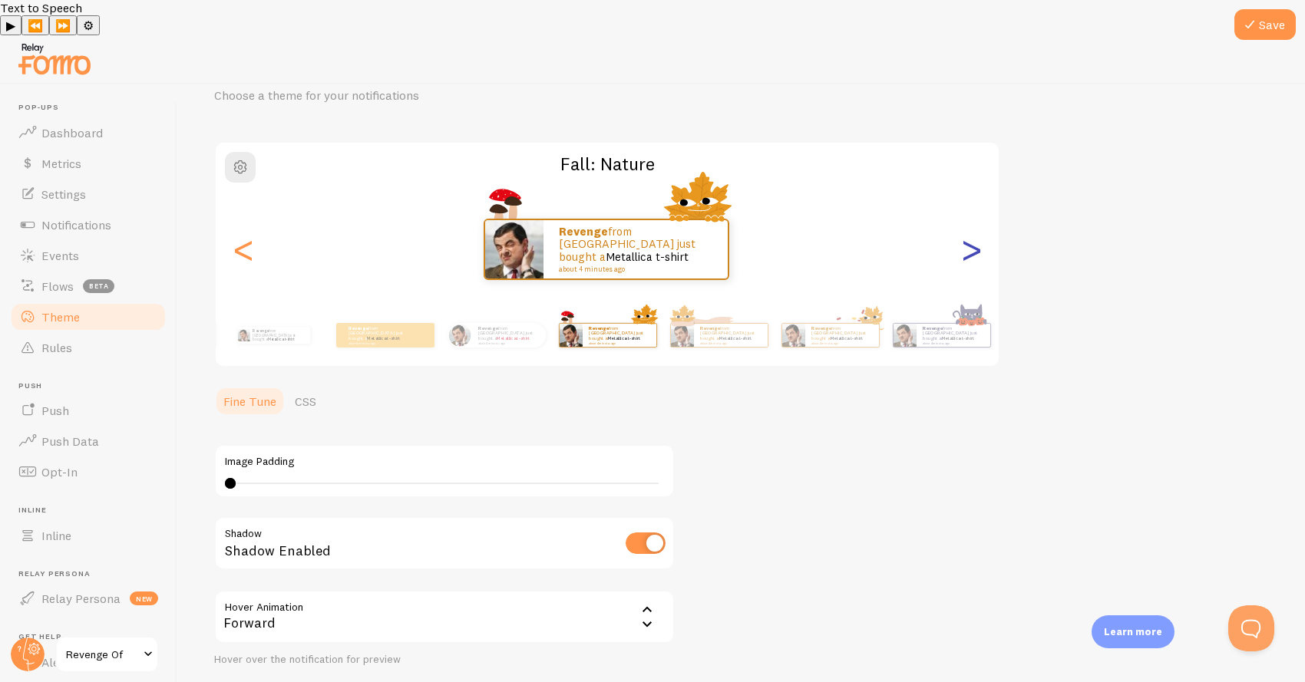
click at [976, 220] on div ">" at bounding box center [971, 249] width 18 height 111
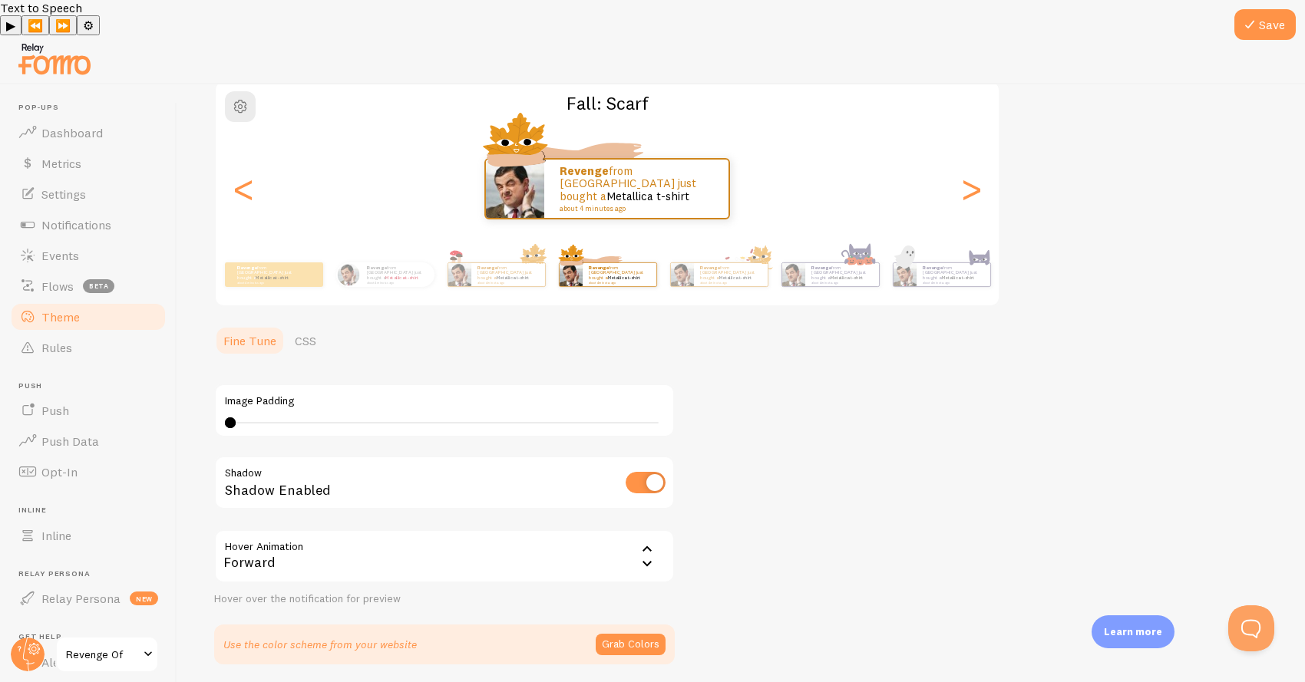
scroll to position [152, 0]
